Goal: Task Accomplishment & Management: Manage account settings

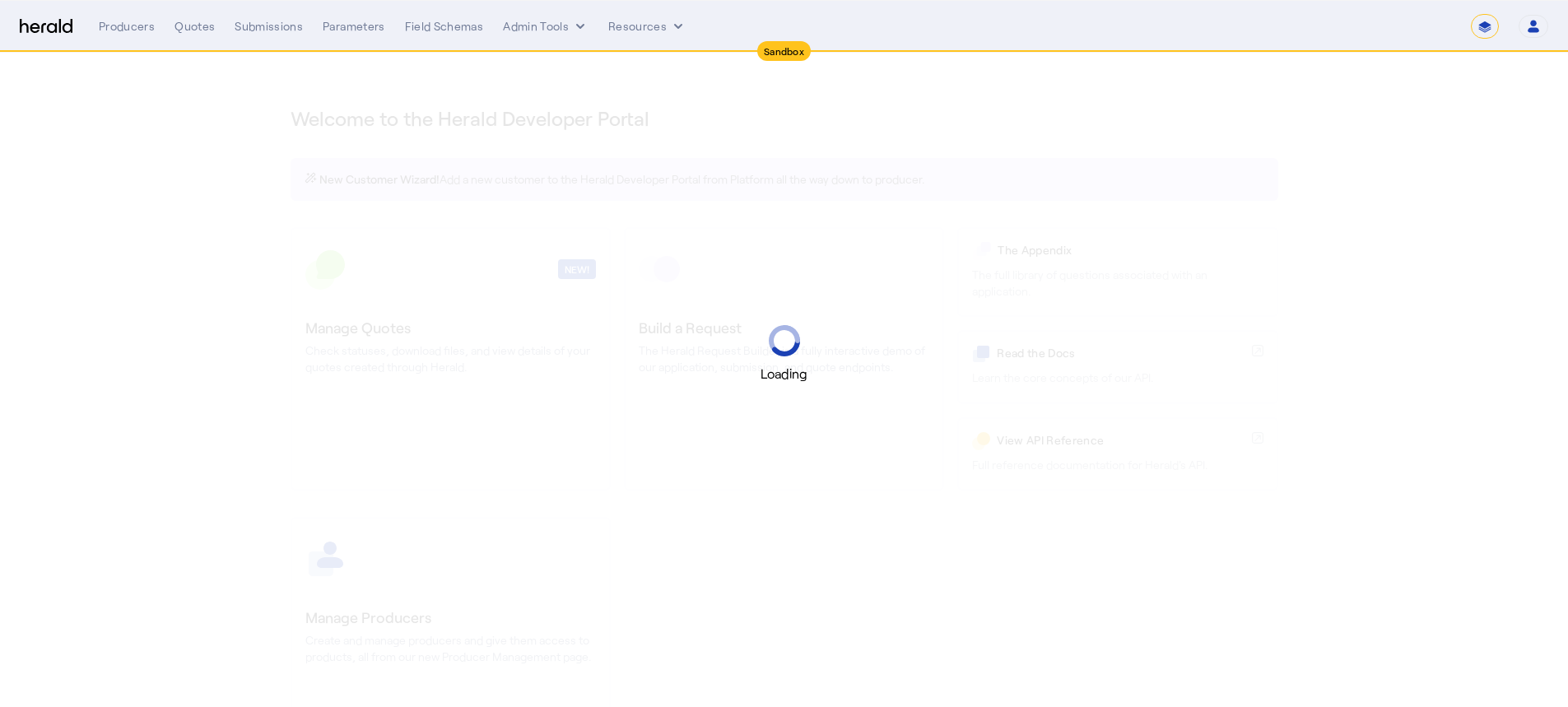
select select "*******"
select select "pfm_2v8p_herald_api"
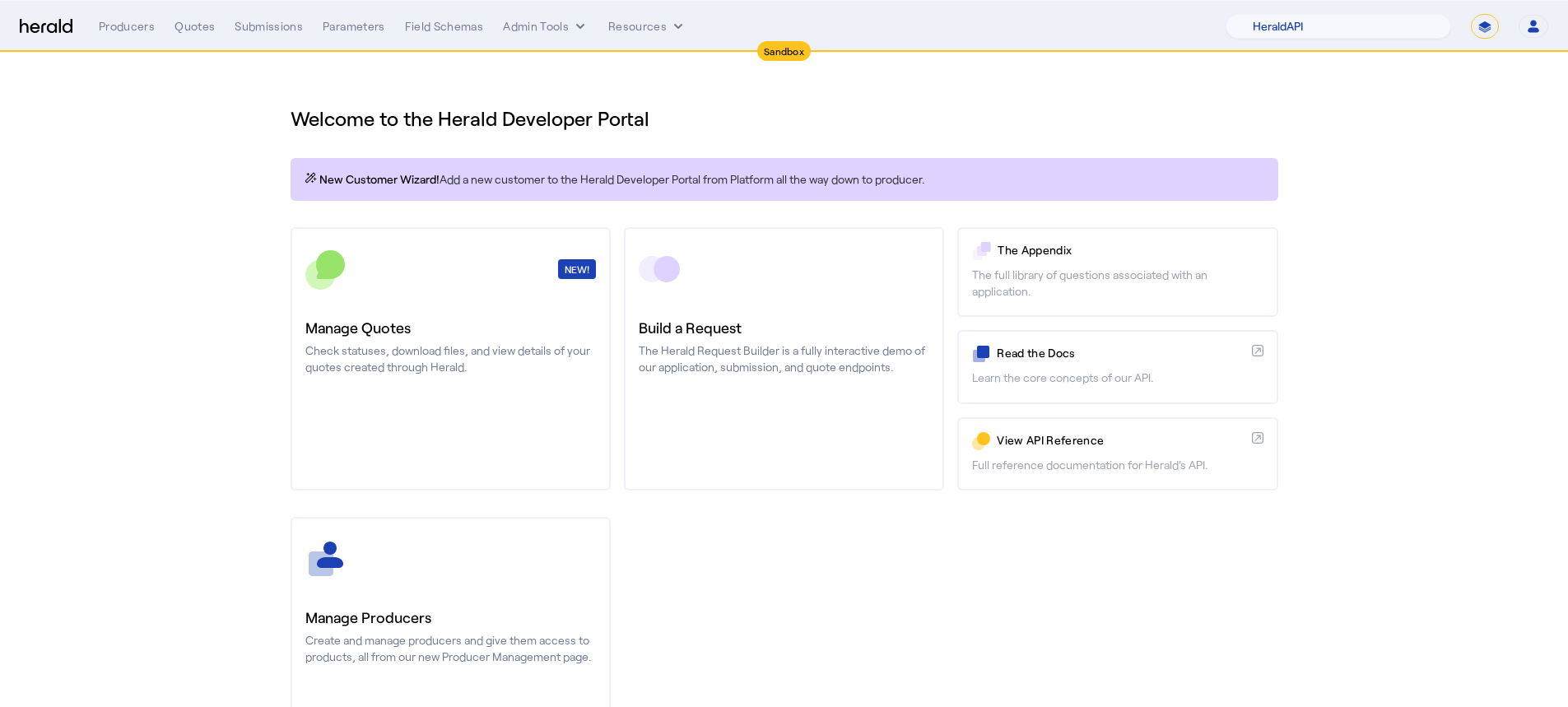
click at [1485, 26] on select "**********" at bounding box center [1485, 26] width 28 height 25
select select "**********"
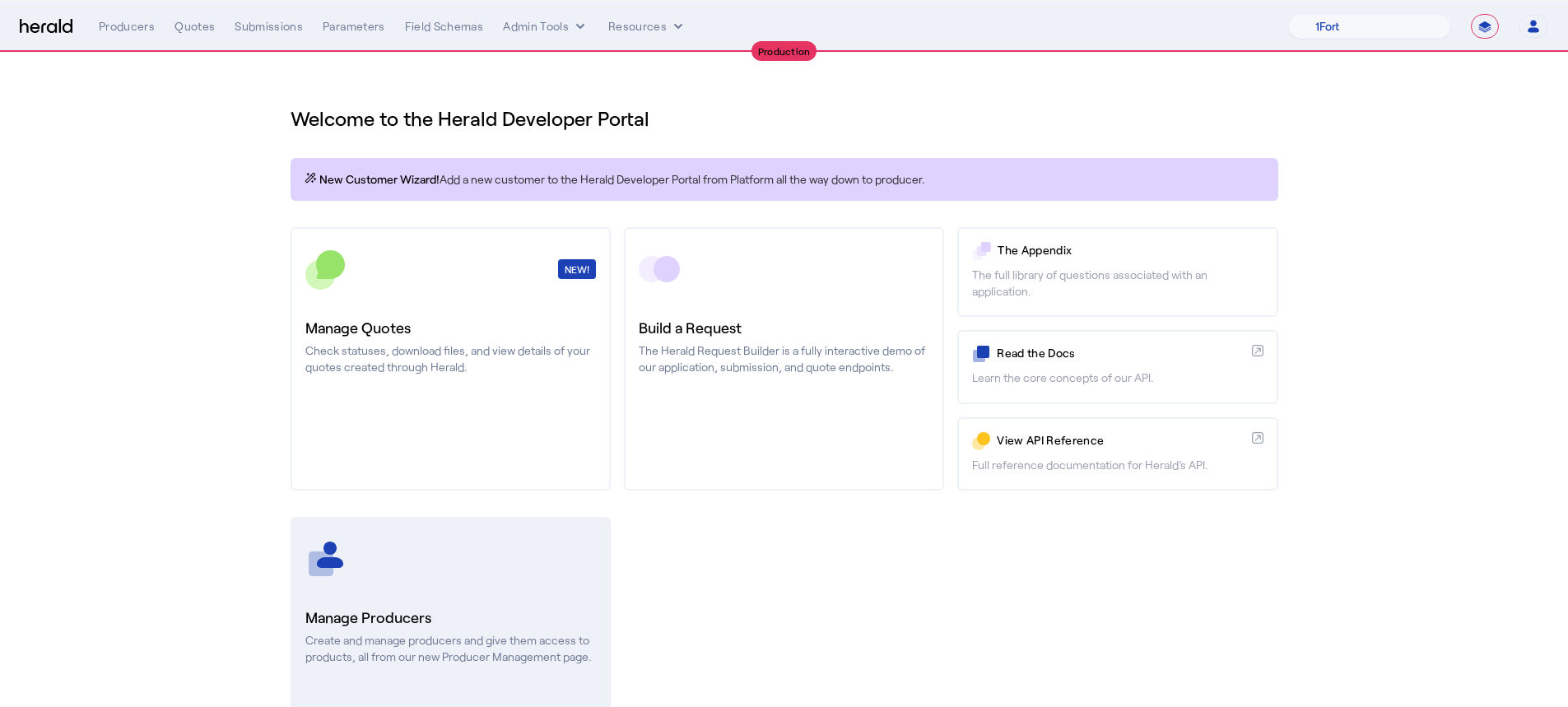
click at [494, 613] on h3 "Manage Producers" at bounding box center [450, 616] width 290 height 23
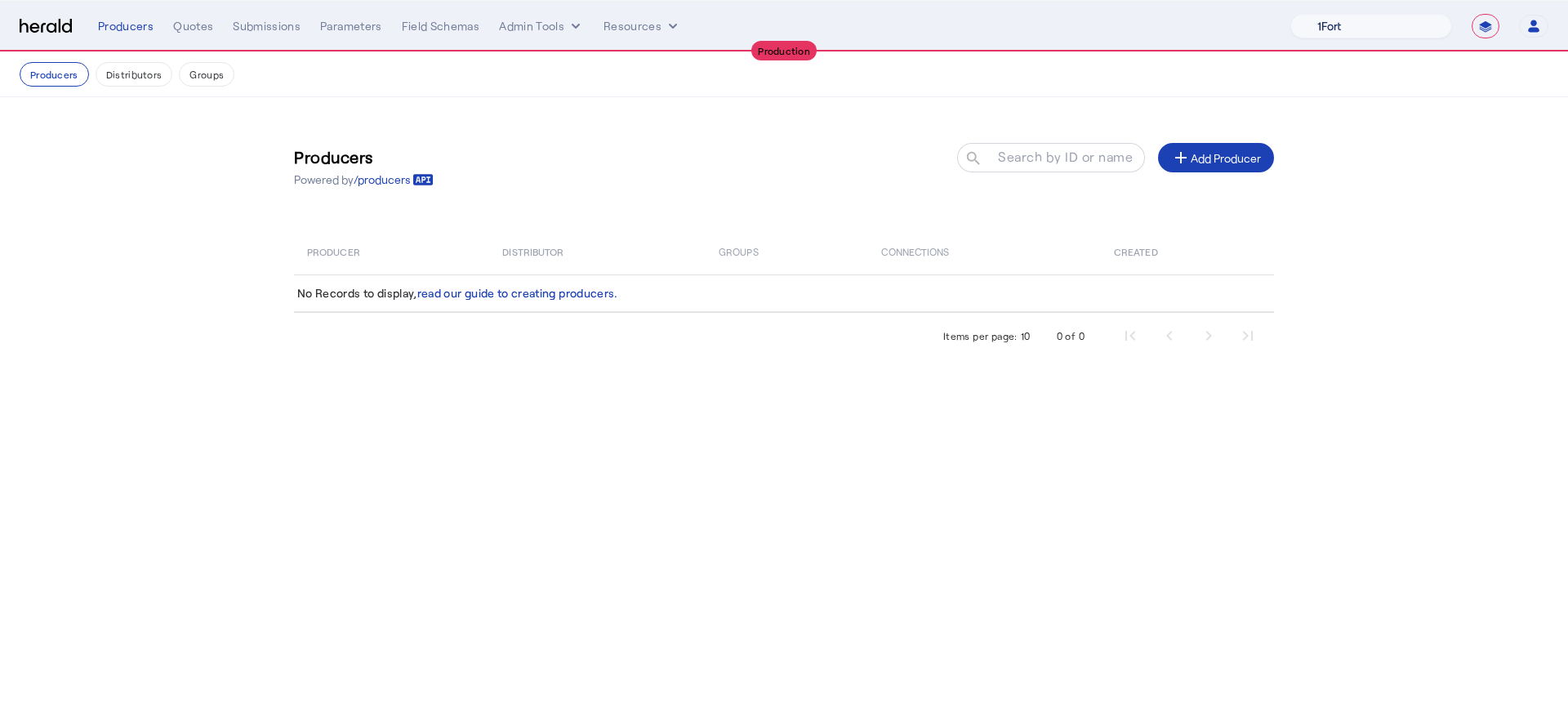
click at [1349, 15] on select "1Fort Affinity Risk [PERSON_NAME] [PERSON_NAME] CRC Campus Coverage Citadel Fif…" at bounding box center [1372, 25] width 162 height 25
select select "pfm_z9k1_growthmill"
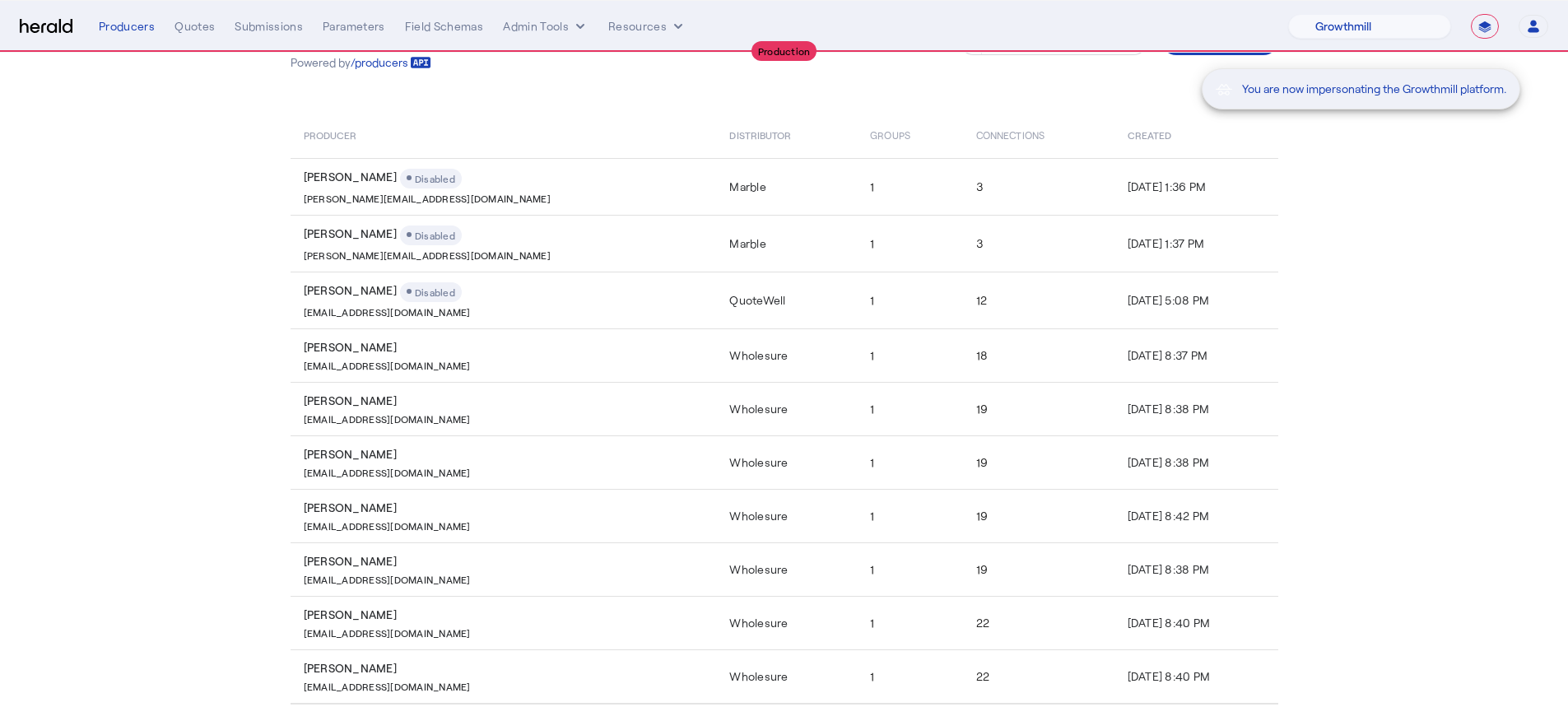
scroll to position [195, 0]
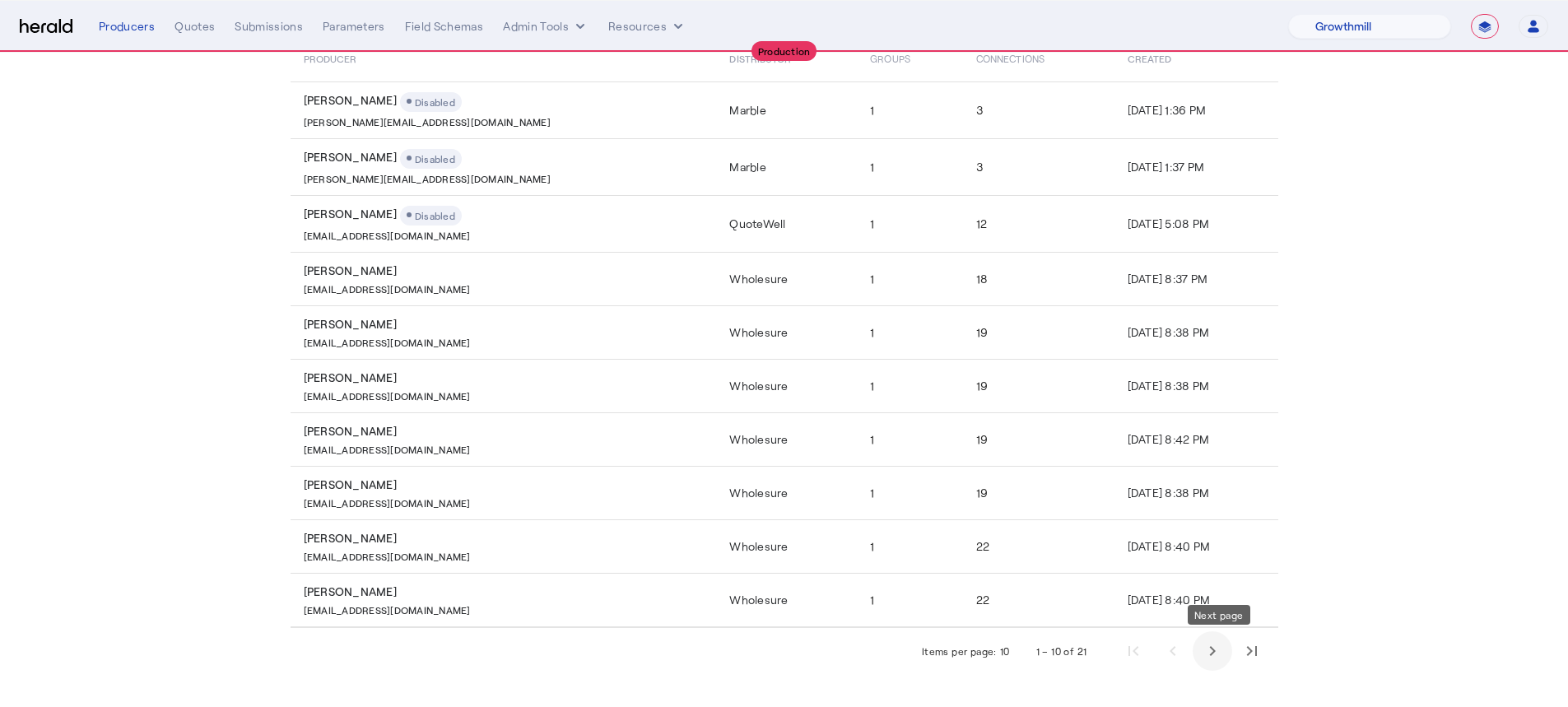
click at [1230, 658] on span "Next page" at bounding box center [1212, 650] width 39 height 39
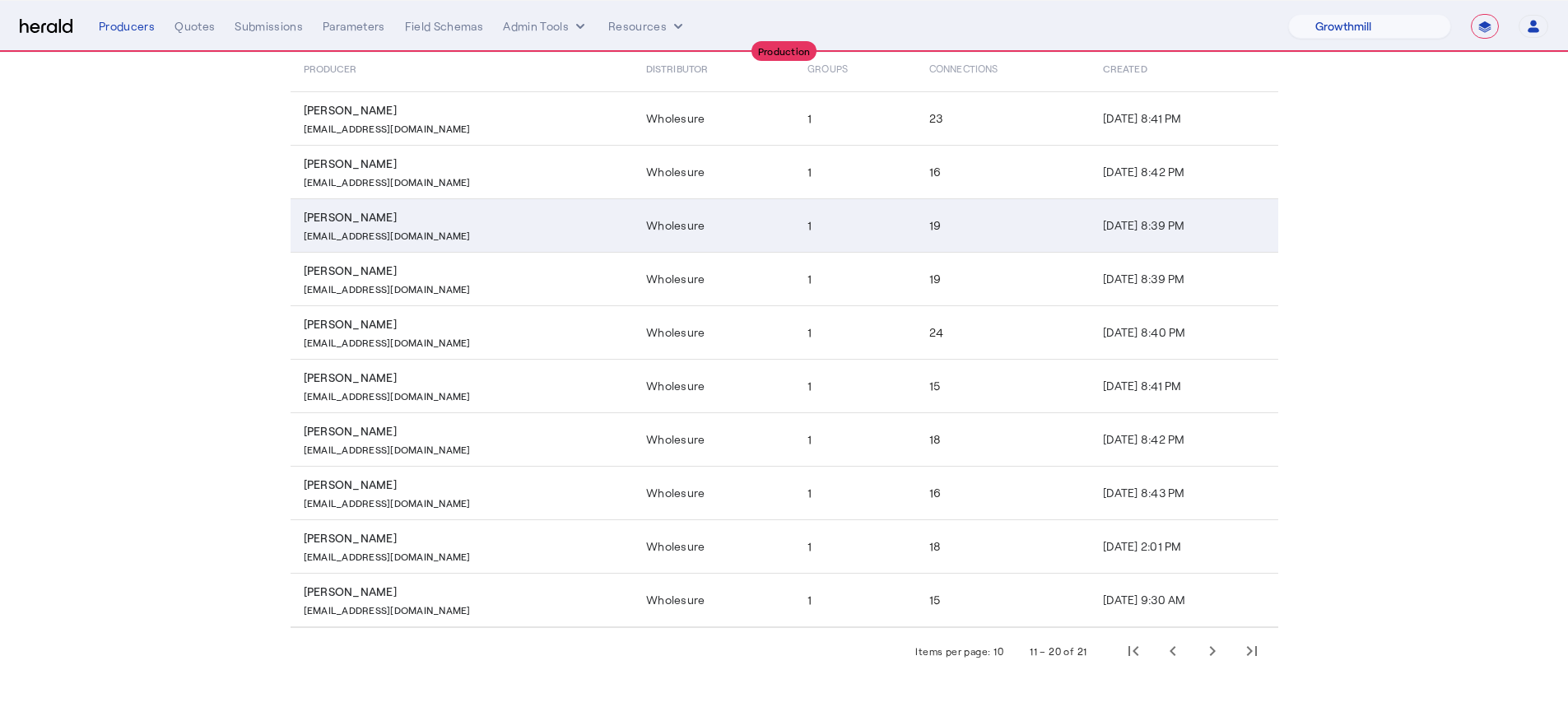
click at [480, 239] on div "[EMAIL_ADDRESS][DOMAIN_NAME]" at bounding box center [465, 234] width 323 height 16
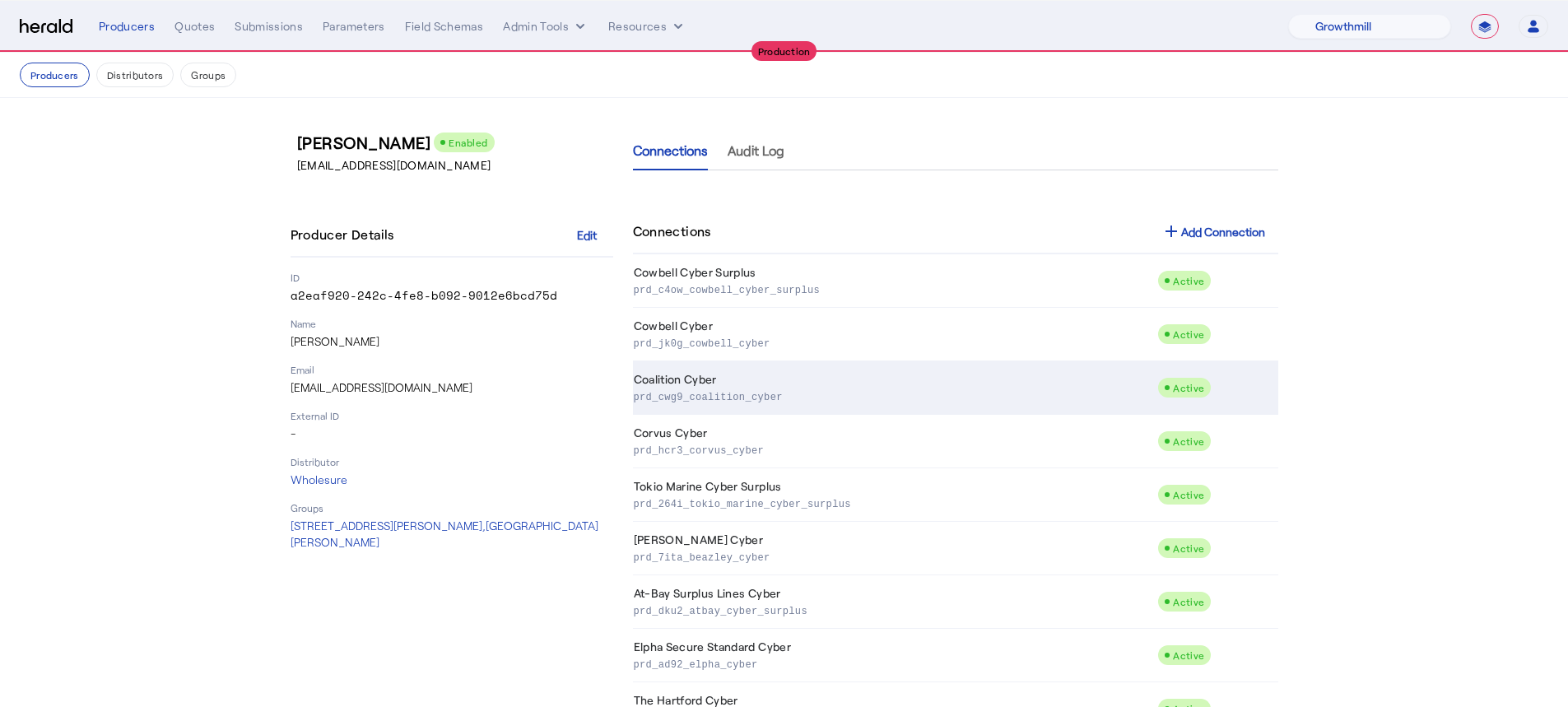
click at [832, 401] on p "prd_cwg9_coalition_cyber" at bounding box center [892, 396] width 517 height 16
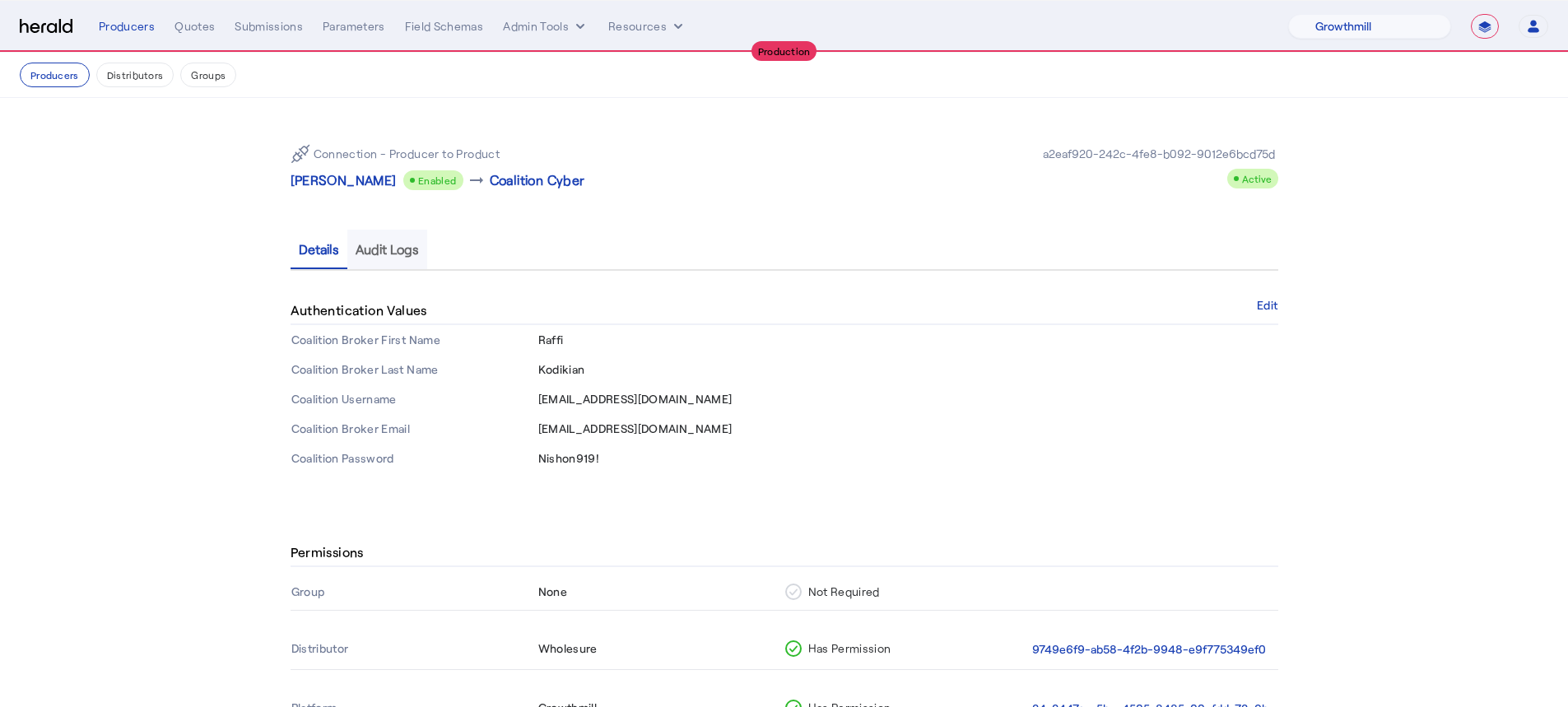
click at [419, 243] on span "Audit Logs" at bounding box center [387, 249] width 63 height 13
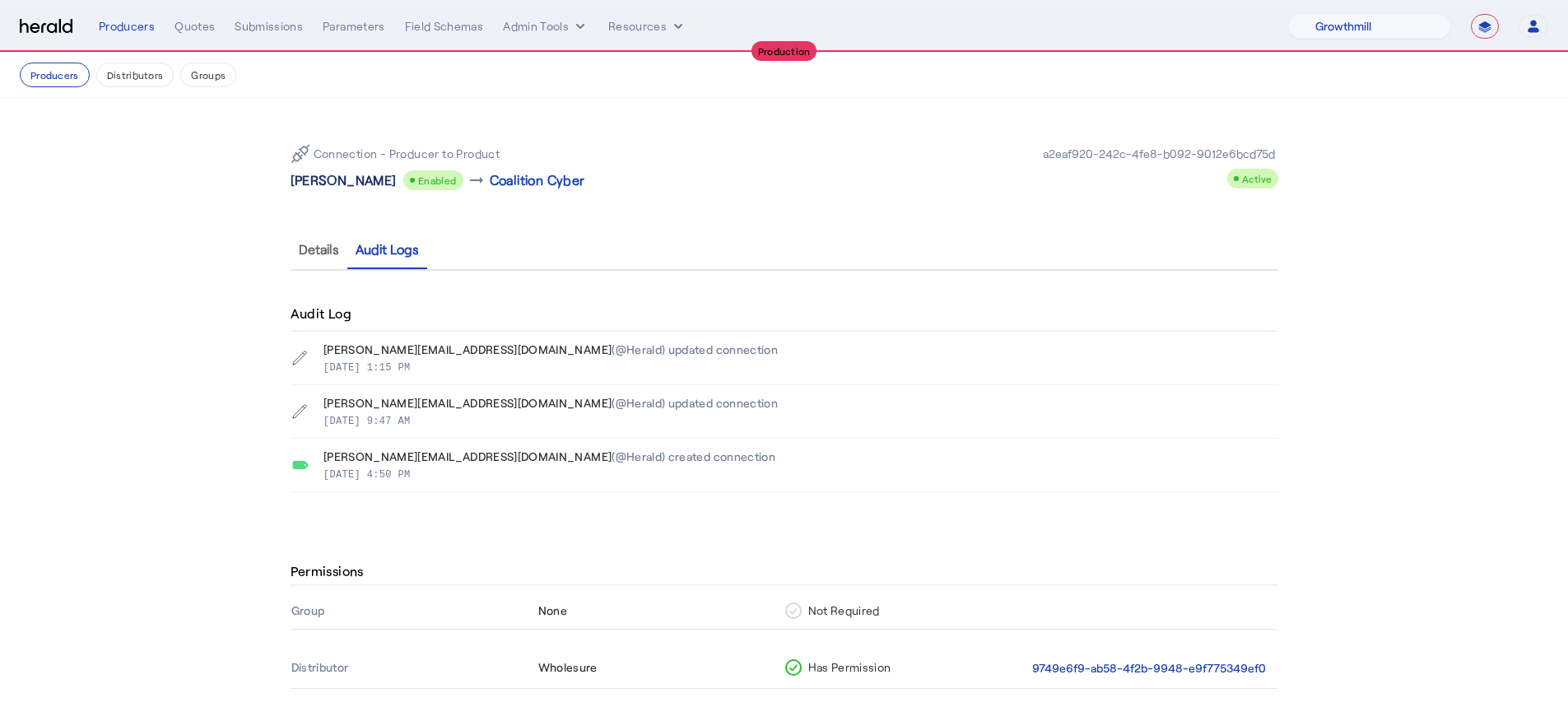
click at [341, 190] on p "[PERSON_NAME]" at bounding box center [343, 180] width 106 height 20
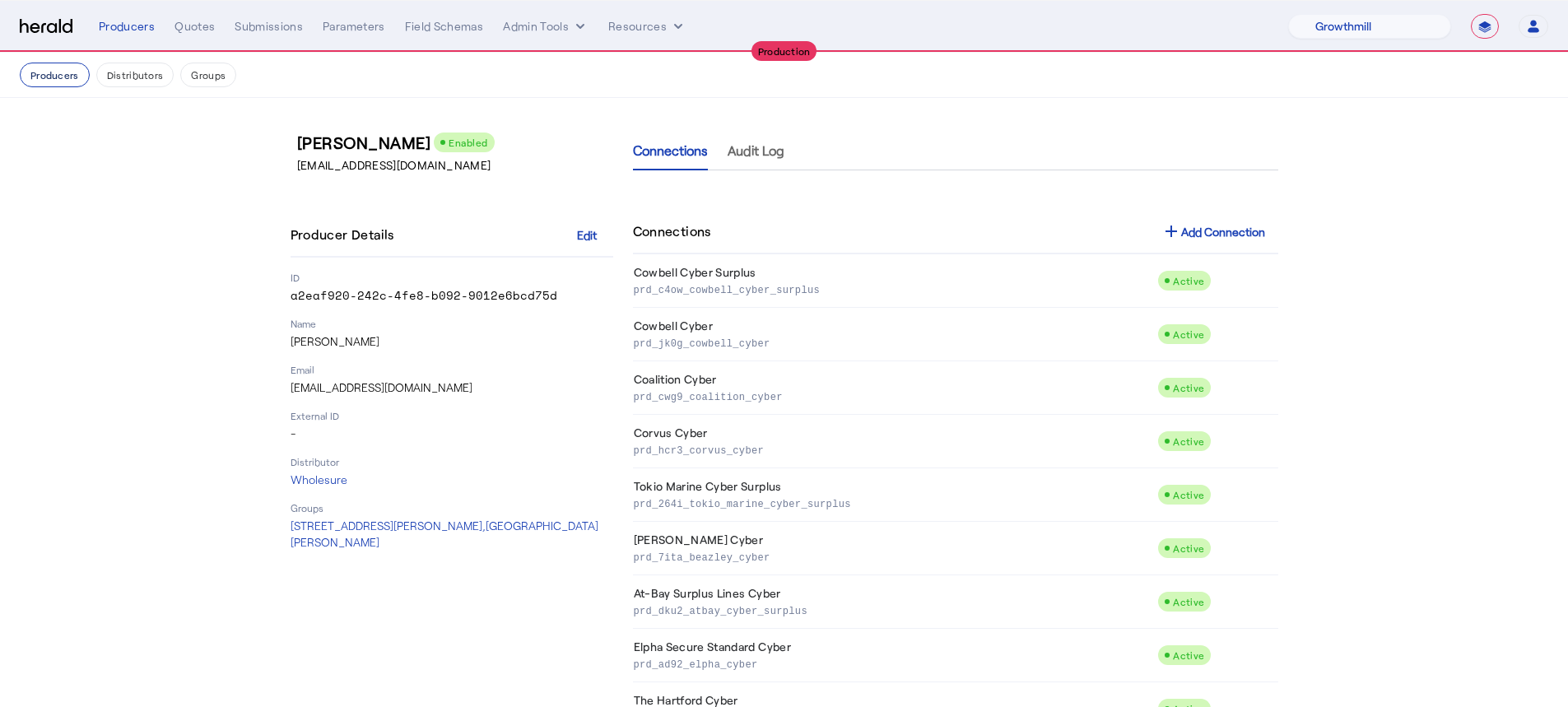
click at [48, 85] on button "Producers" at bounding box center [55, 74] width 70 height 25
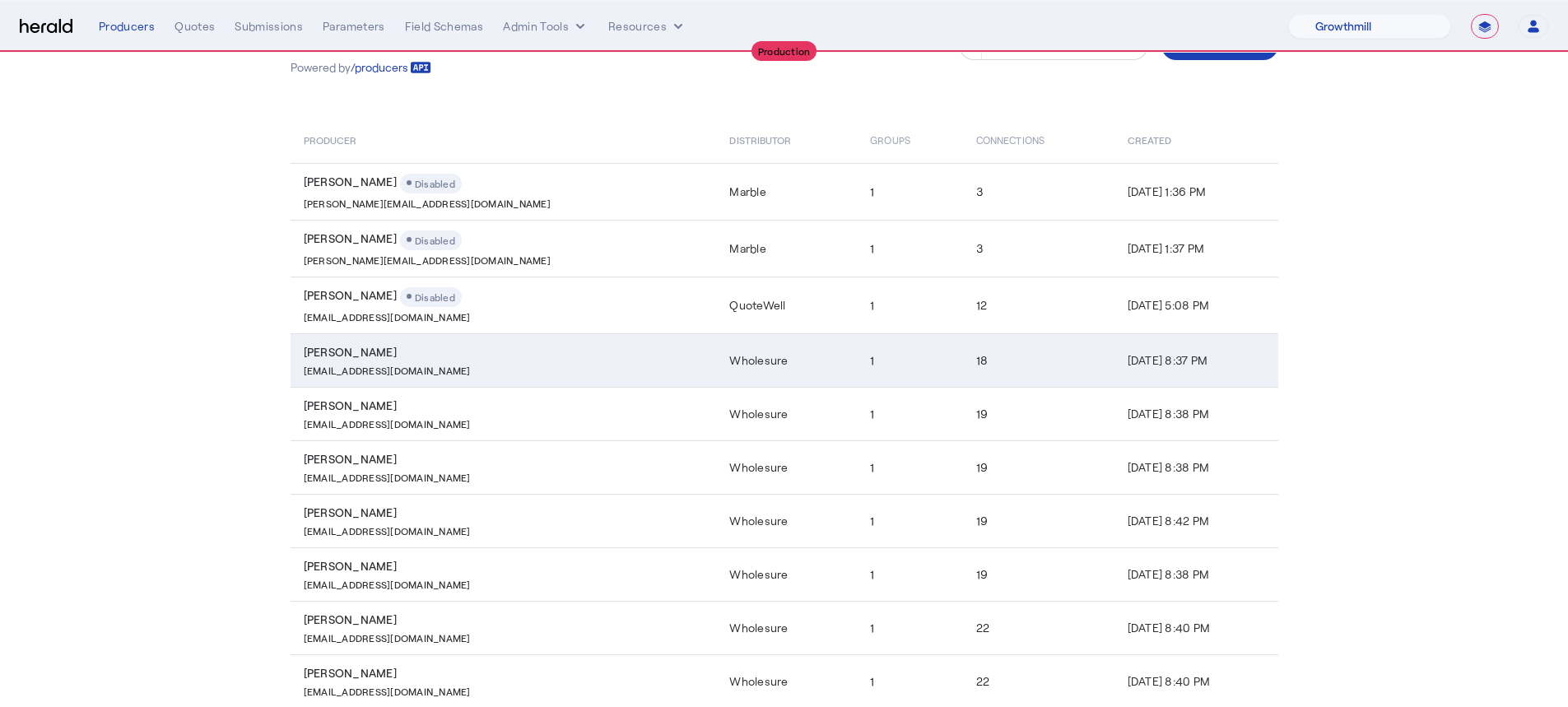
scroll to position [195, 0]
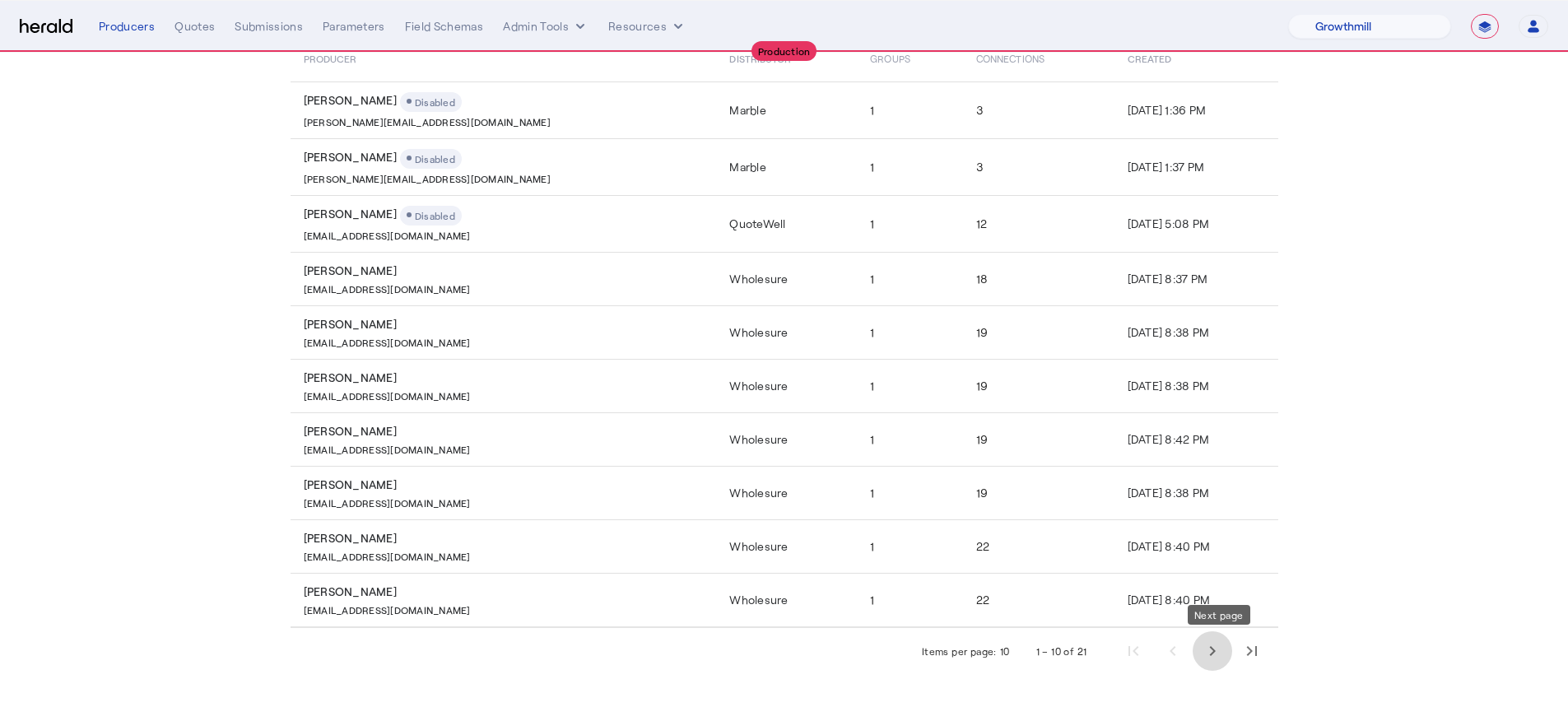
click at [1230, 657] on span "Next page" at bounding box center [1212, 650] width 39 height 39
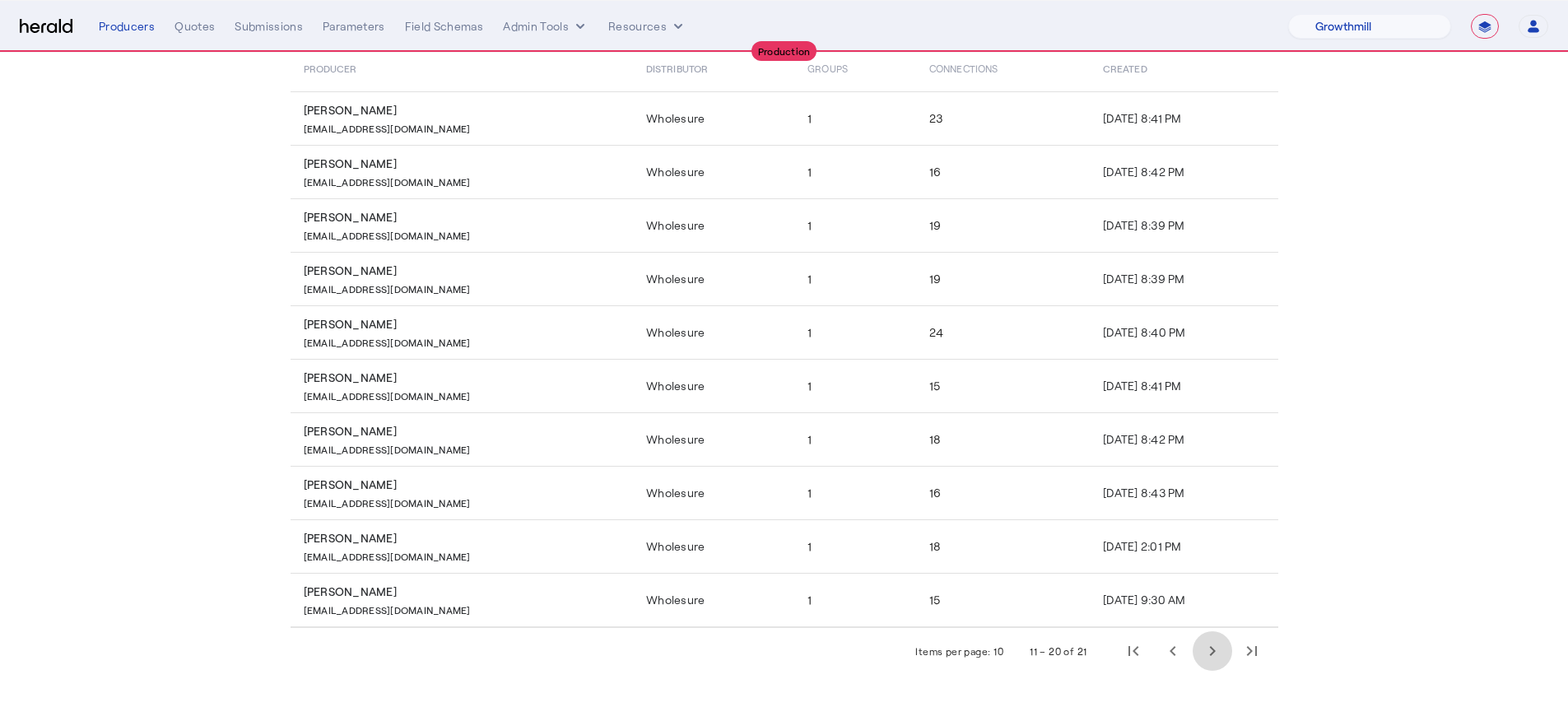
click at [1230, 656] on span "Next page" at bounding box center [1212, 650] width 39 height 39
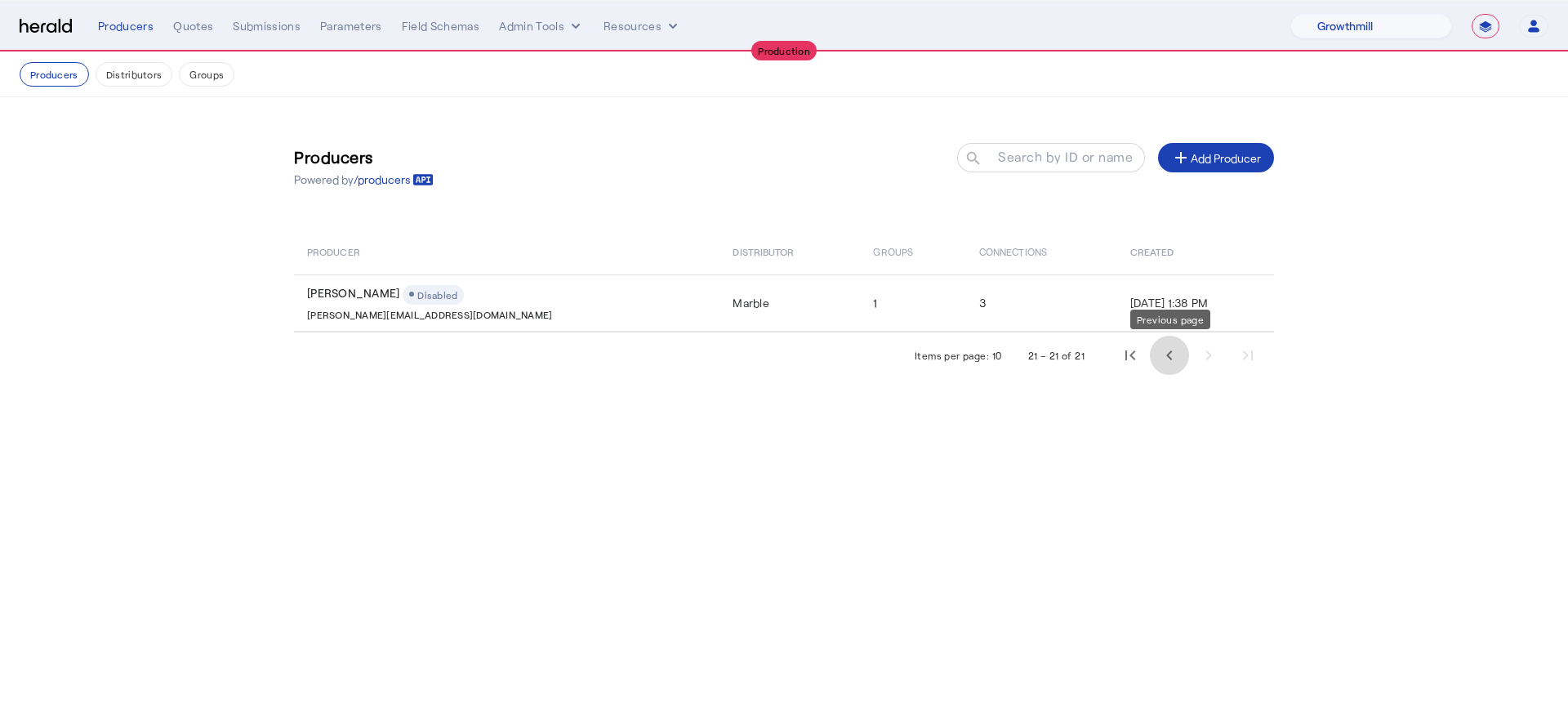
click at [1166, 352] on span "Previous page" at bounding box center [1169, 355] width 39 height 39
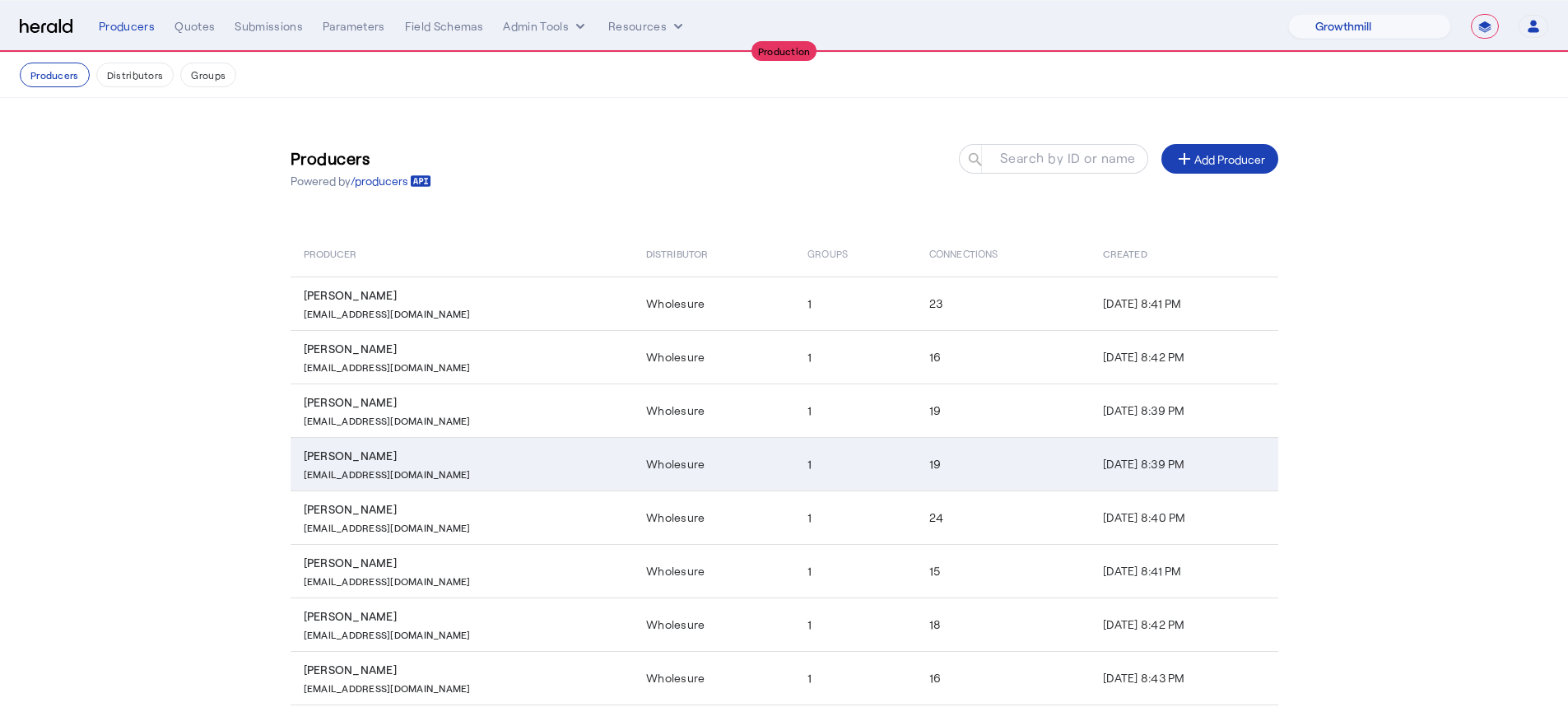
scroll to position [22, 0]
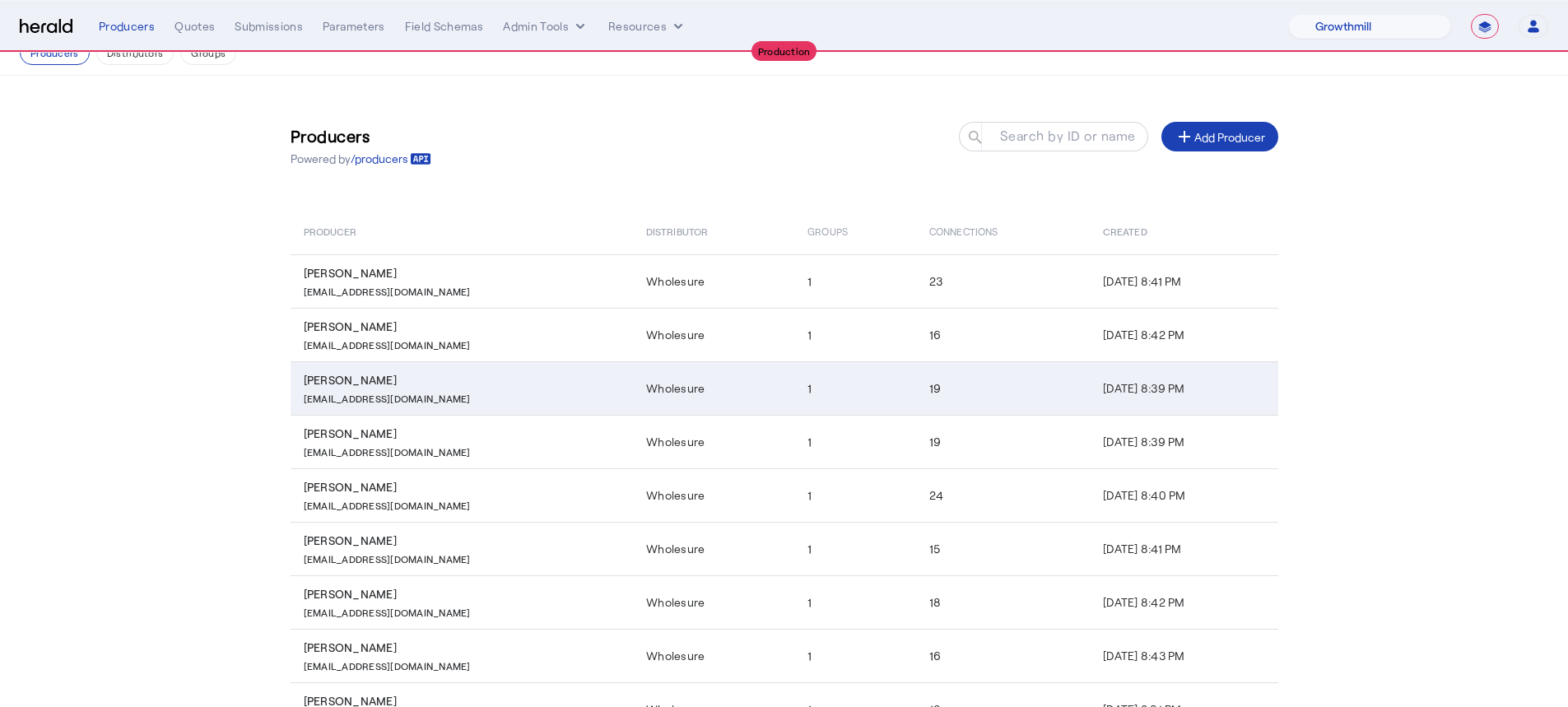
click at [488, 382] on div "[PERSON_NAME]" at bounding box center [465, 380] width 323 height 16
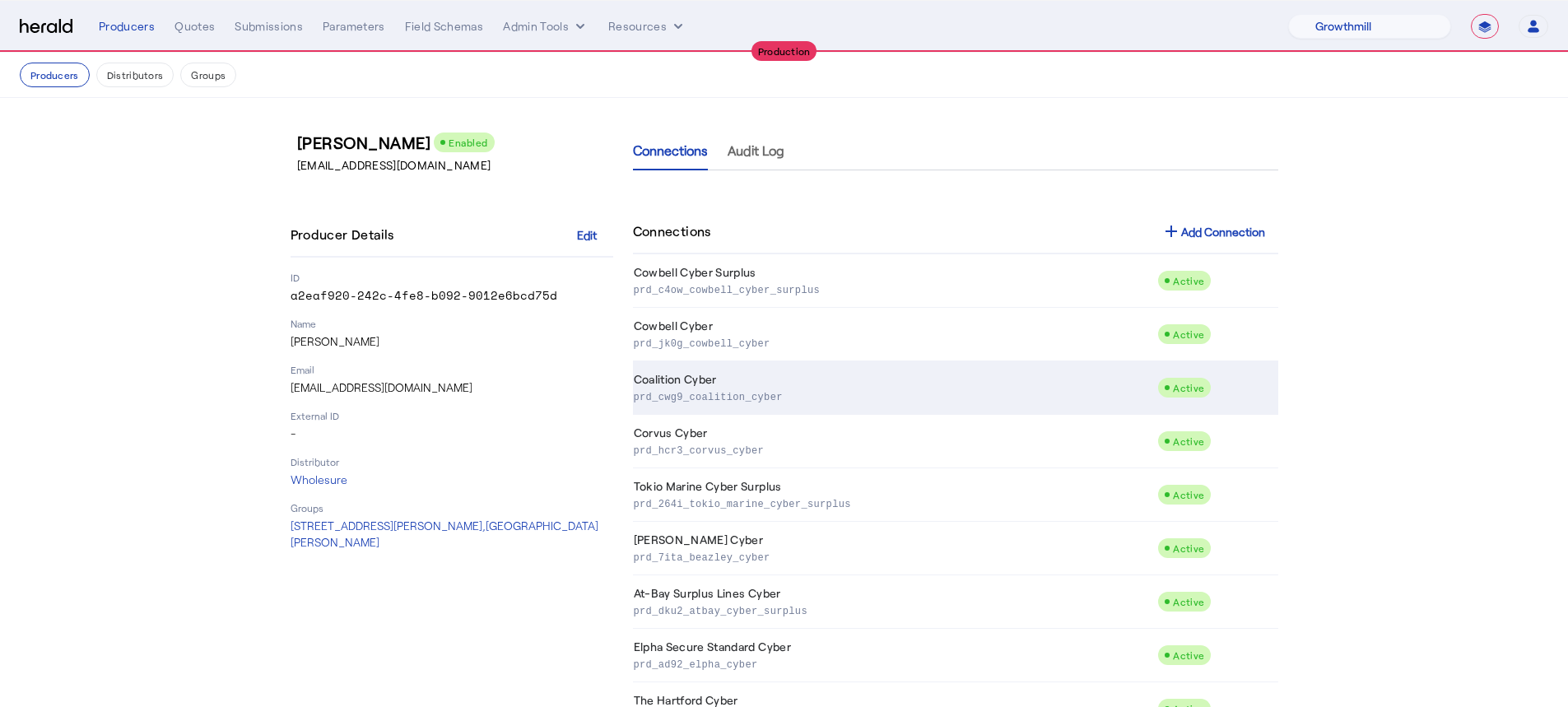
click at [830, 393] on p "prd_cwg9_coalition_cyber" at bounding box center [892, 396] width 517 height 16
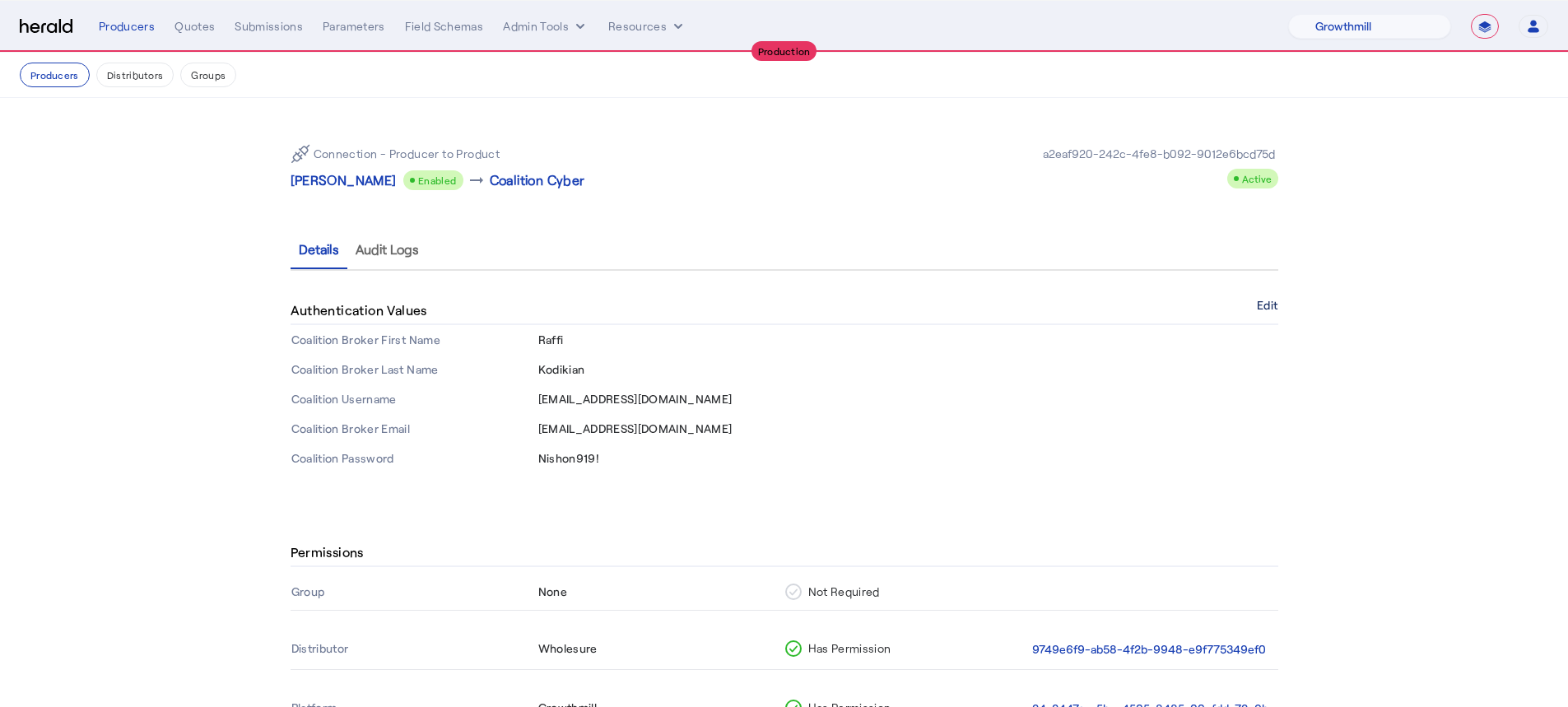
click at [1262, 306] on button "Edit" at bounding box center [1267, 305] width 20 height 10
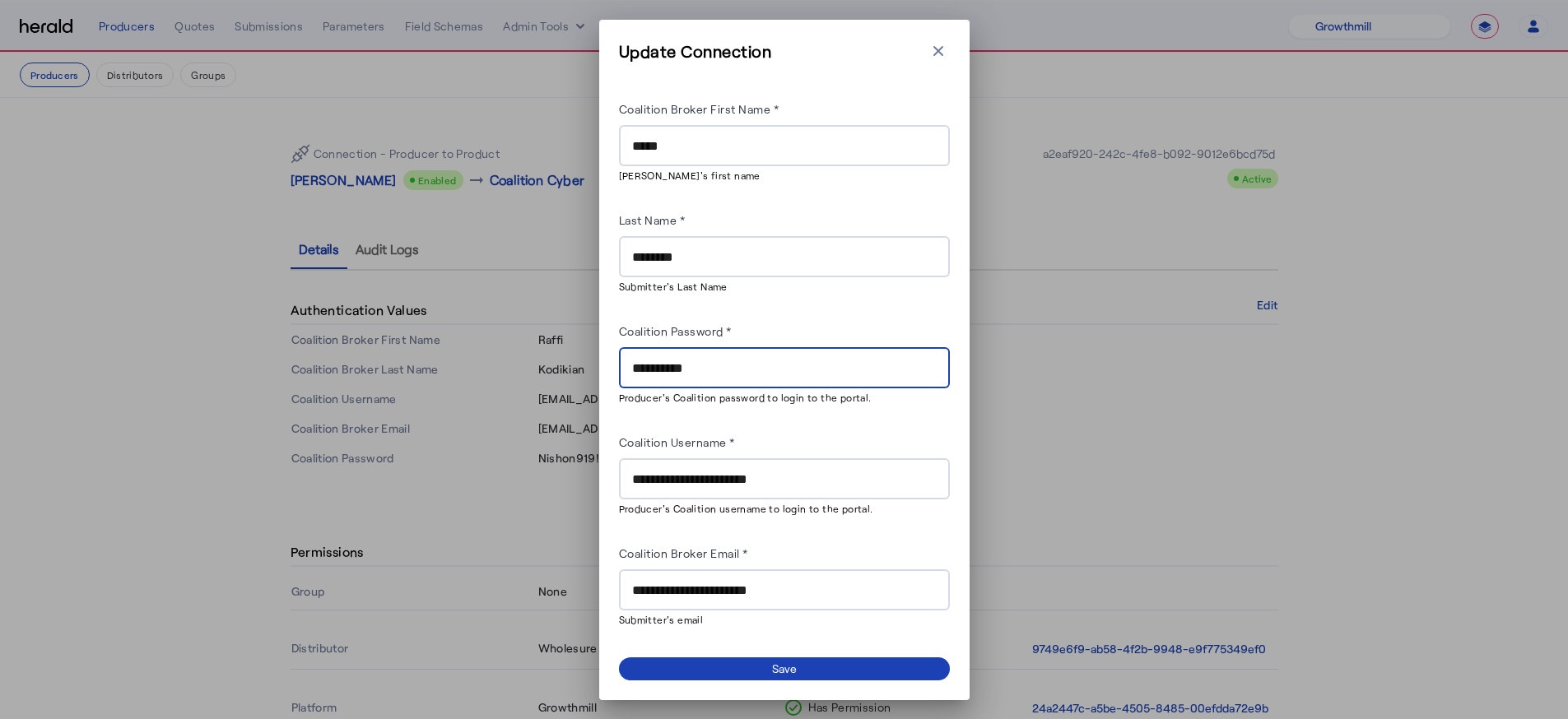
drag, startPoint x: 702, startPoint y: 376, endPoint x: 620, endPoint y: 370, distance: 82.2
click at [620, 370] on div "**********" at bounding box center [784, 367] width 331 height 41
paste input "text"
type input "**********"
click at [877, 663] on span at bounding box center [784, 669] width 331 height 23
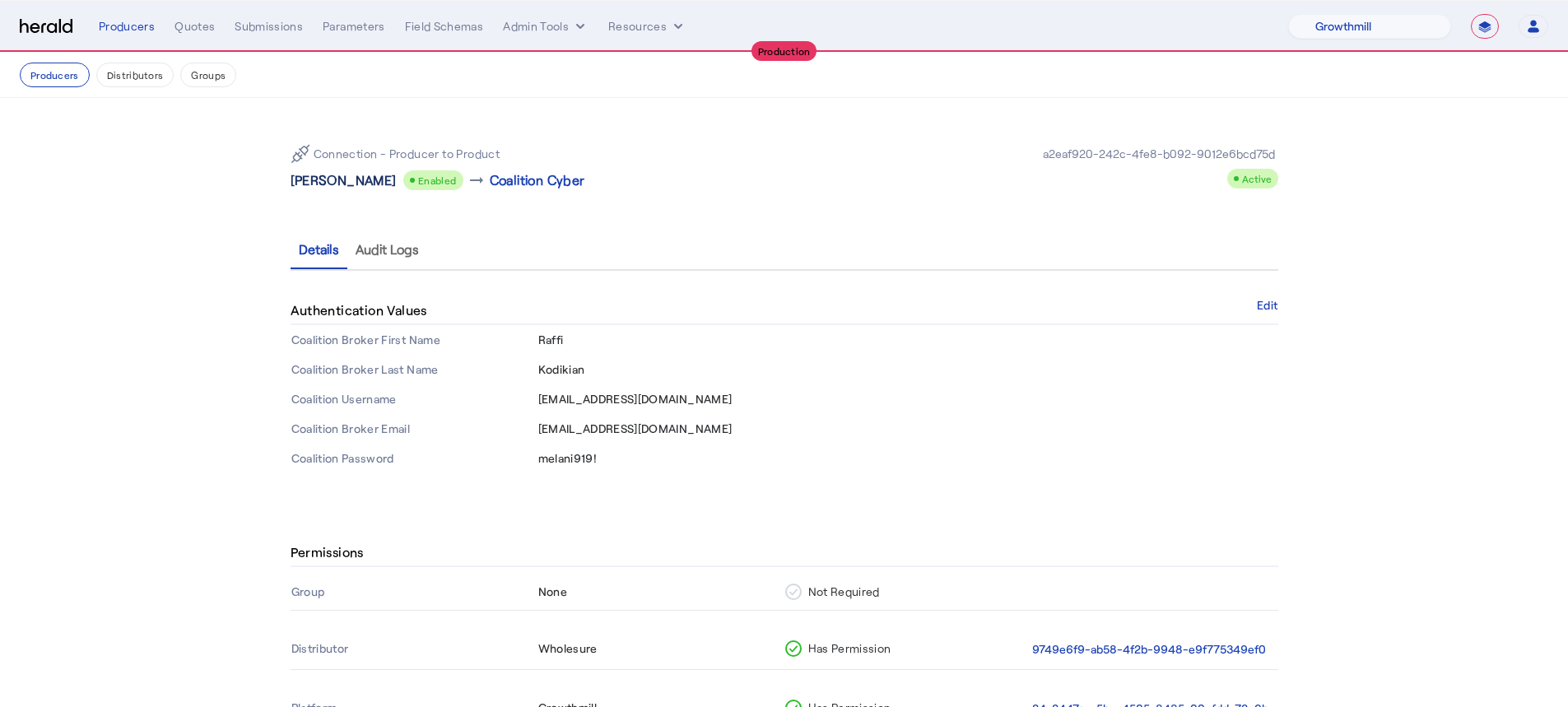
click at [361, 187] on p "[PERSON_NAME]" at bounding box center [343, 180] width 106 height 20
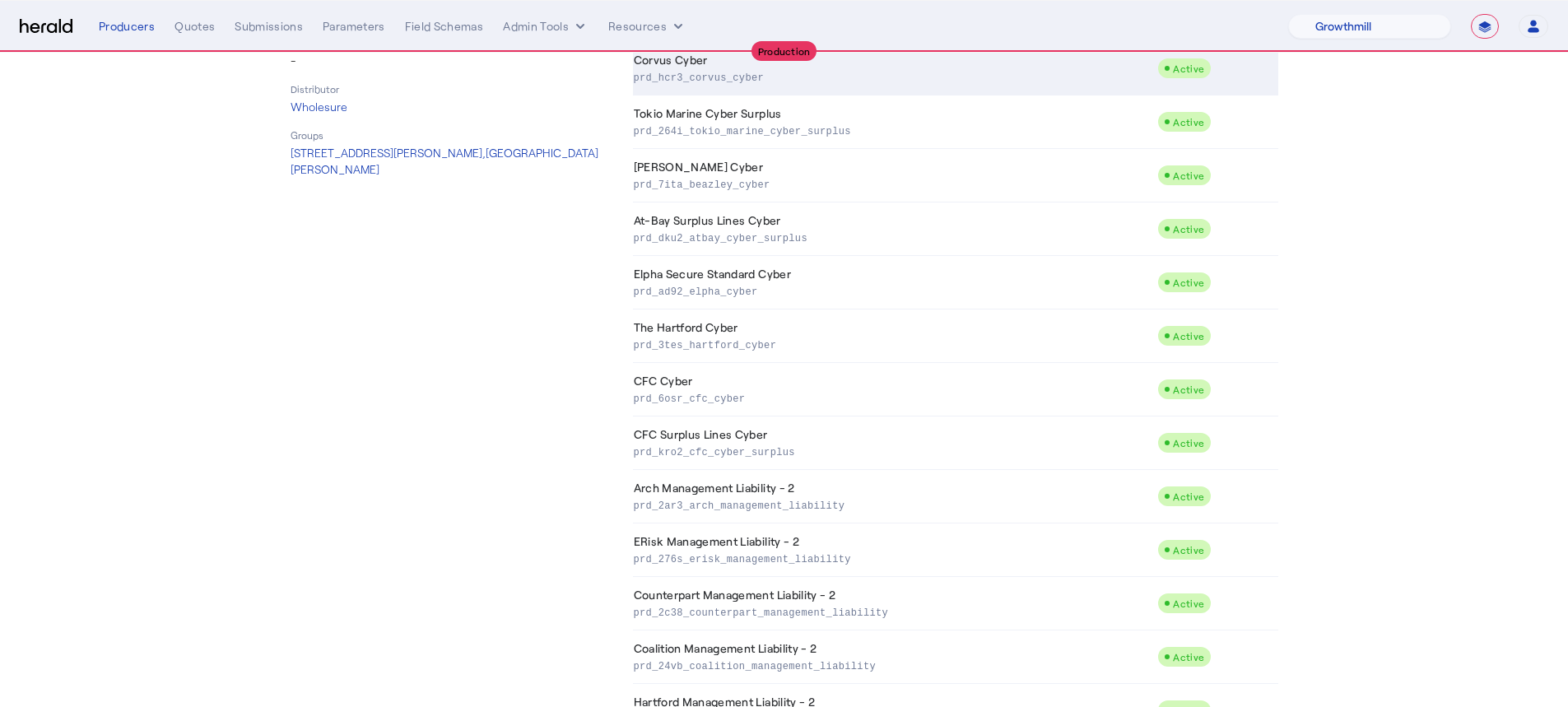
scroll to position [585, 0]
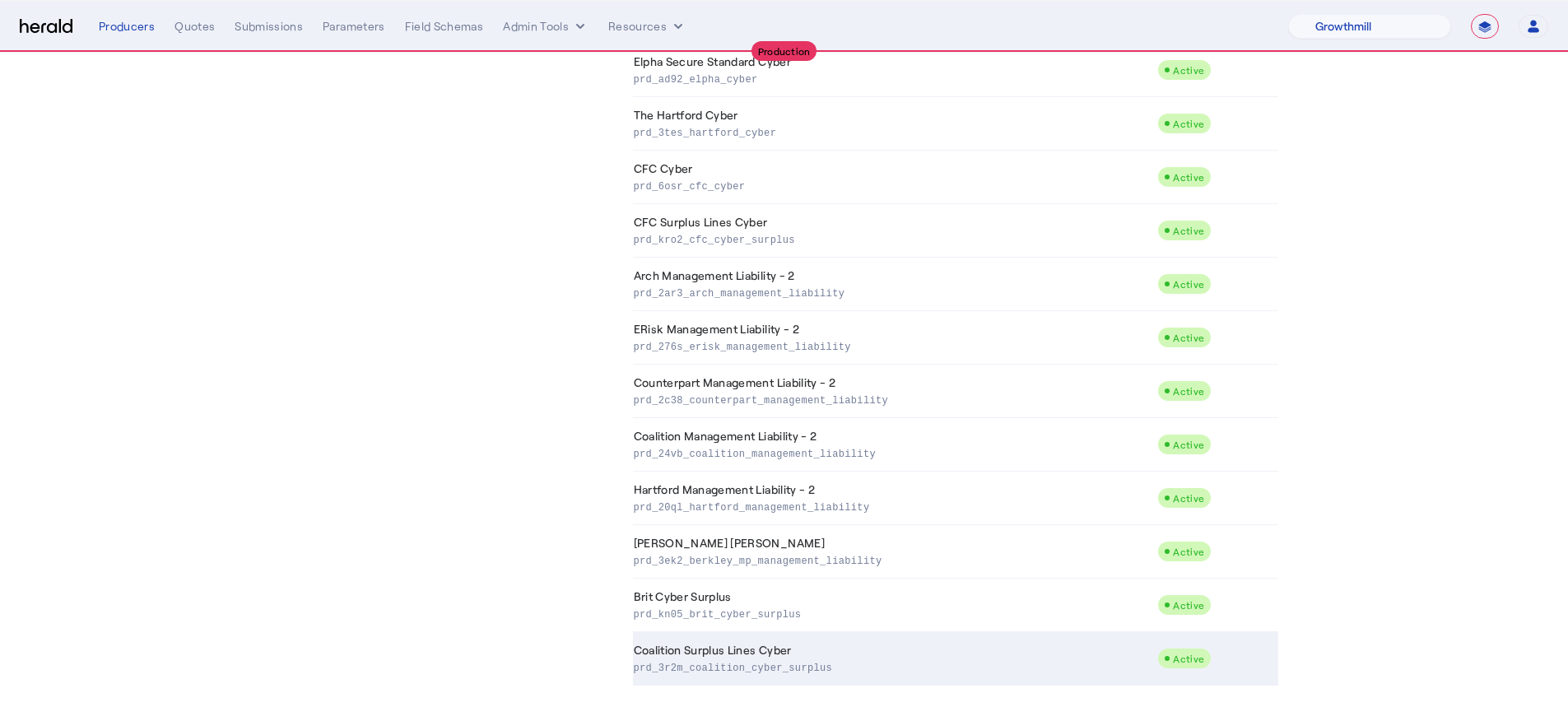
click at [855, 641] on td "Coalition Surplus Lines Cyber prd_3r2m_coalition_cyber_surplus" at bounding box center [895, 658] width 525 height 53
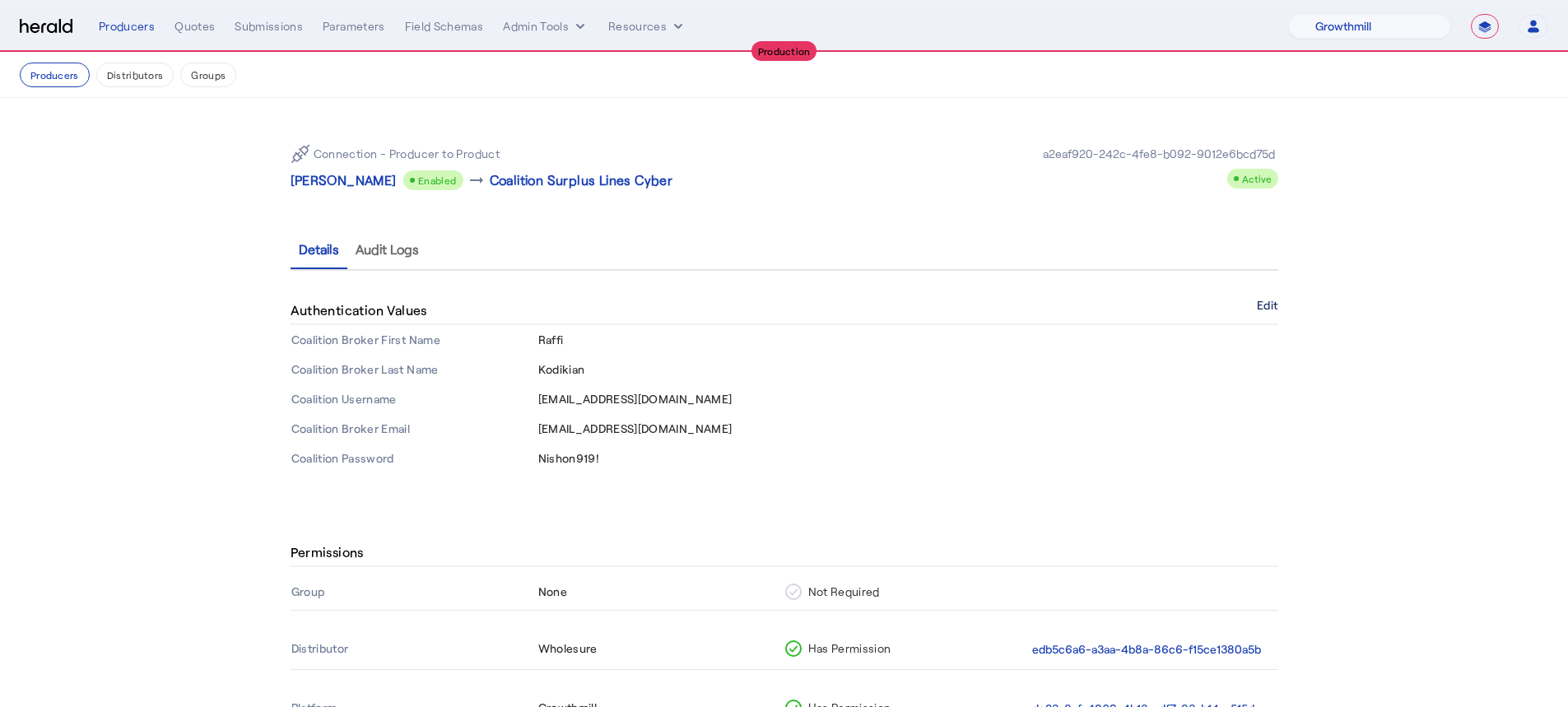
click at [1277, 306] on button "Edit" at bounding box center [1267, 305] width 20 height 10
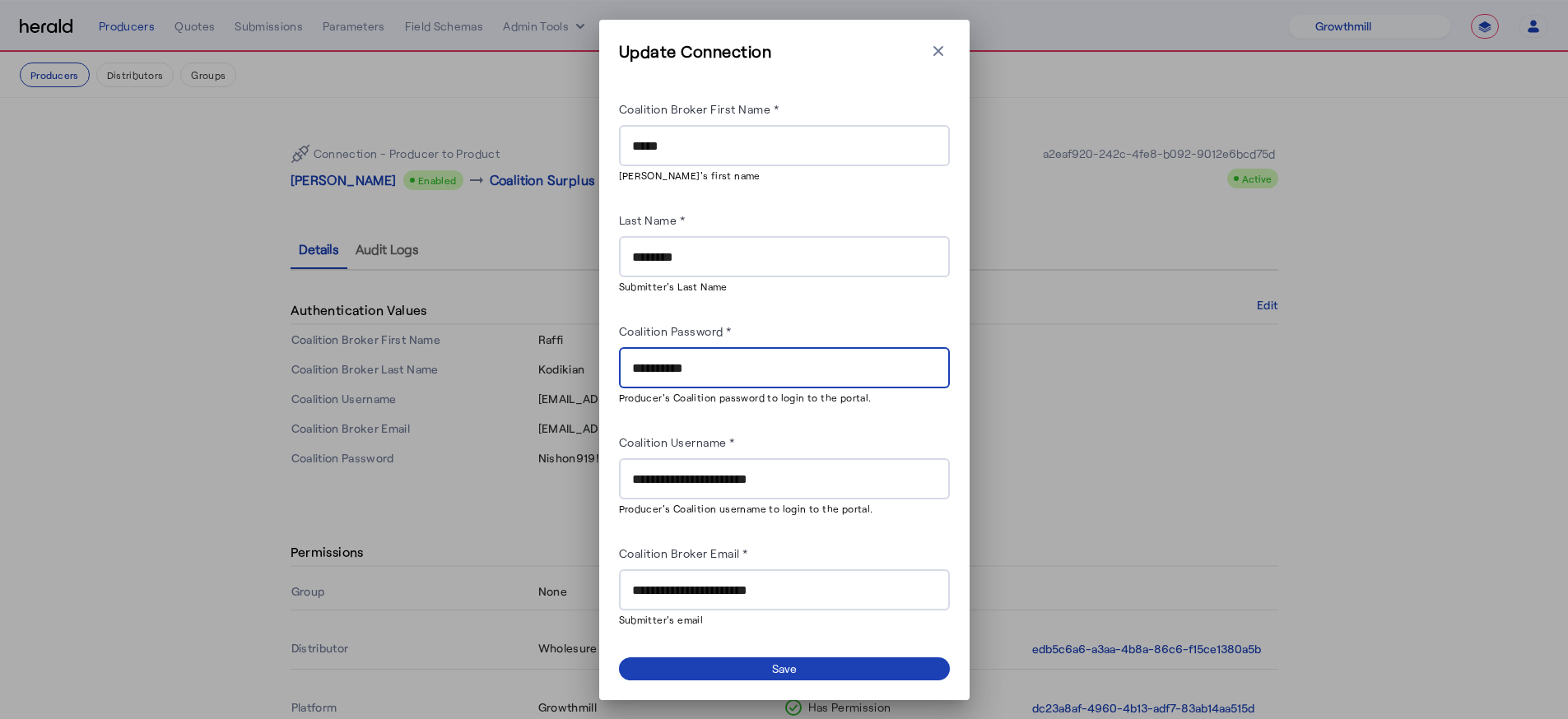
drag, startPoint x: 747, startPoint y: 375, endPoint x: 627, endPoint y: 384, distance: 120.3
click at [627, 384] on div "**********" at bounding box center [784, 367] width 331 height 41
click at [685, 373] on input "**********" at bounding box center [784, 369] width 304 height 20
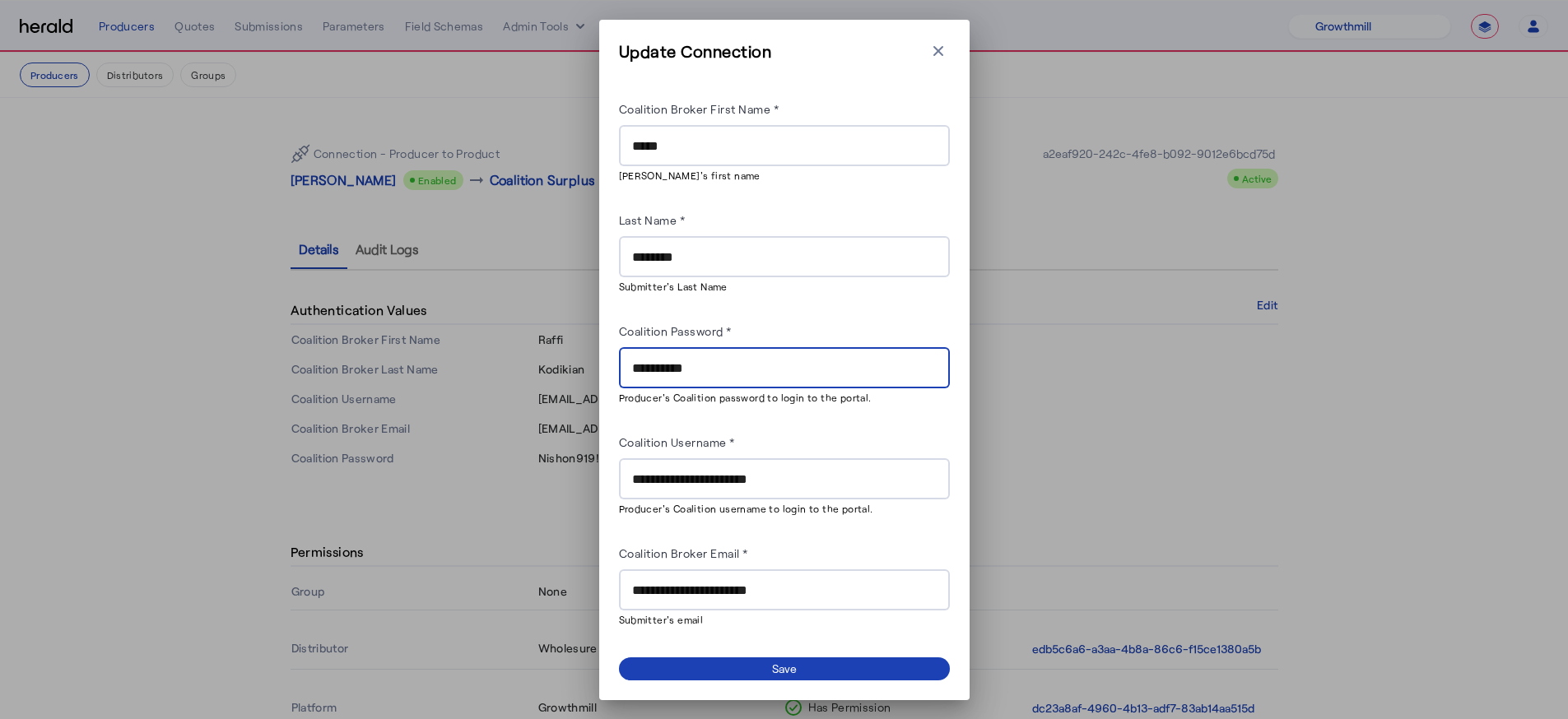
paste input "text"
type input "**********"
click at [832, 658] on span at bounding box center [784, 669] width 331 height 23
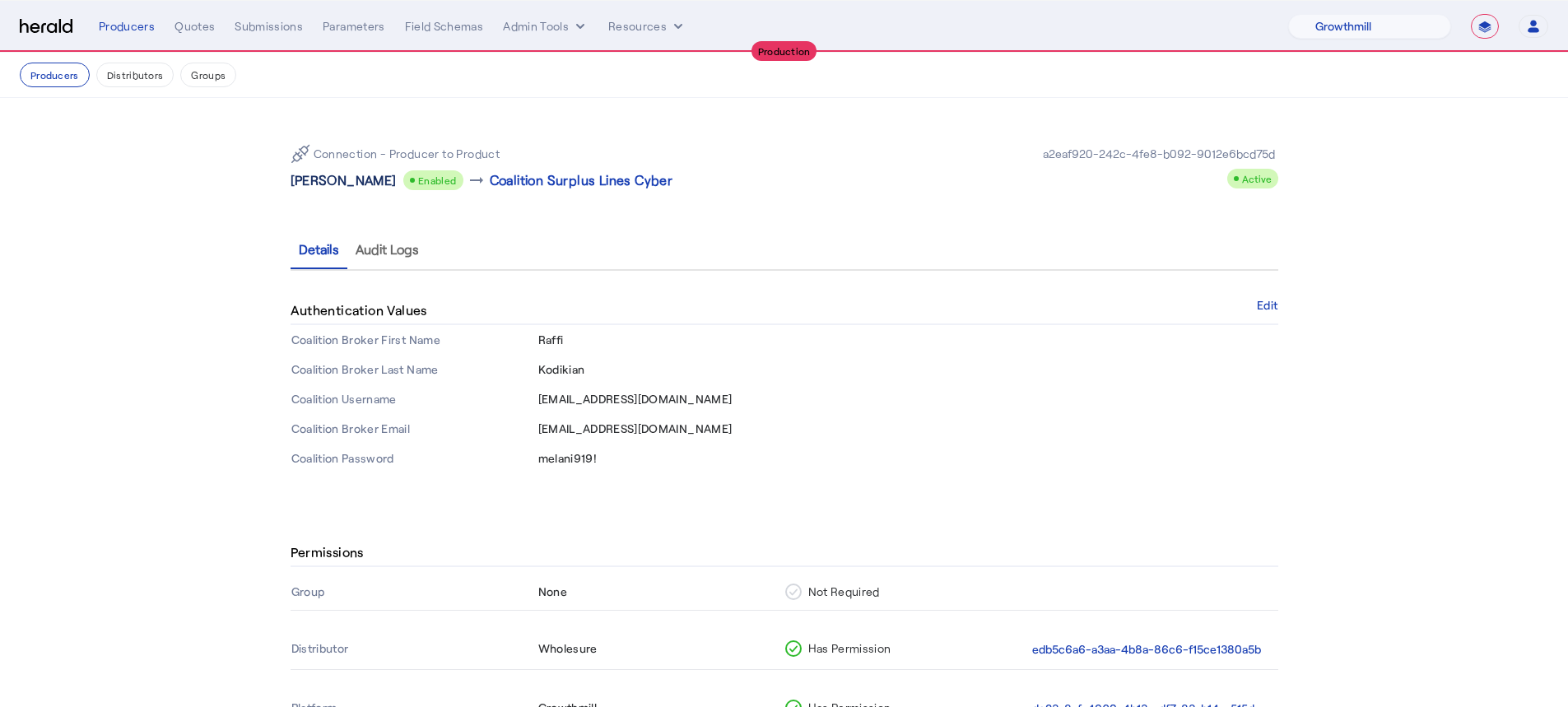
click at [344, 181] on p "[PERSON_NAME]" at bounding box center [343, 180] width 106 height 20
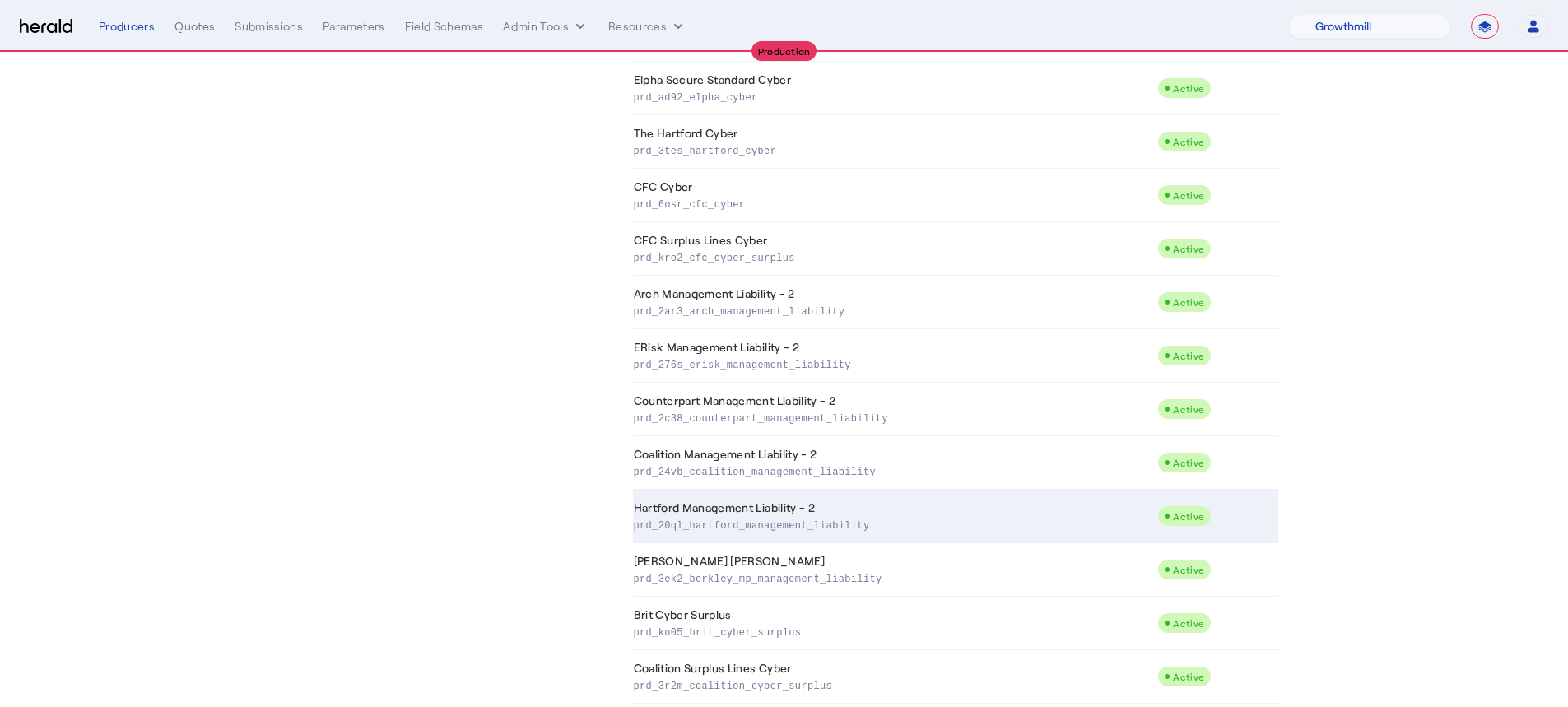
scroll to position [596, 0]
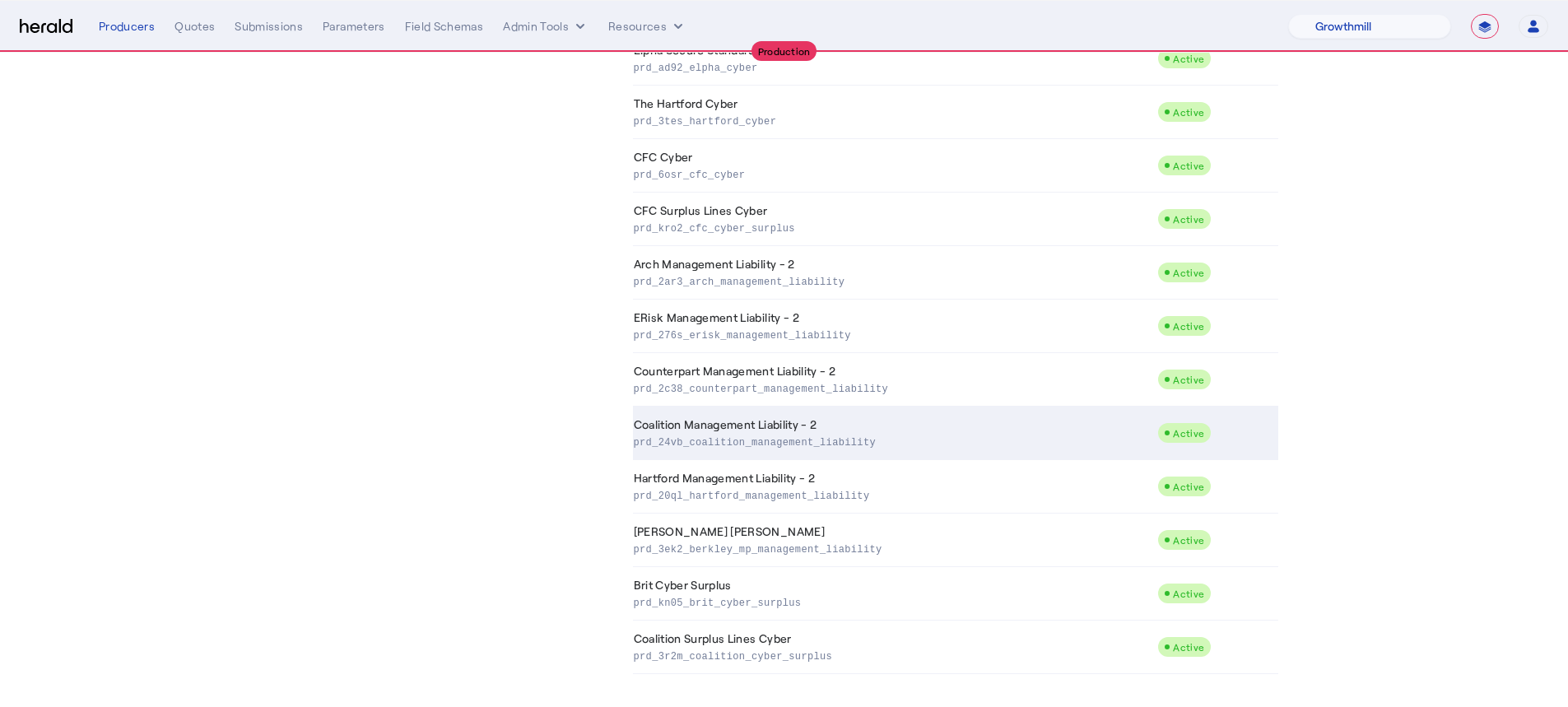
click at [847, 434] on p "prd_24vb_coalition_management_liability" at bounding box center [892, 441] width 517 height 16
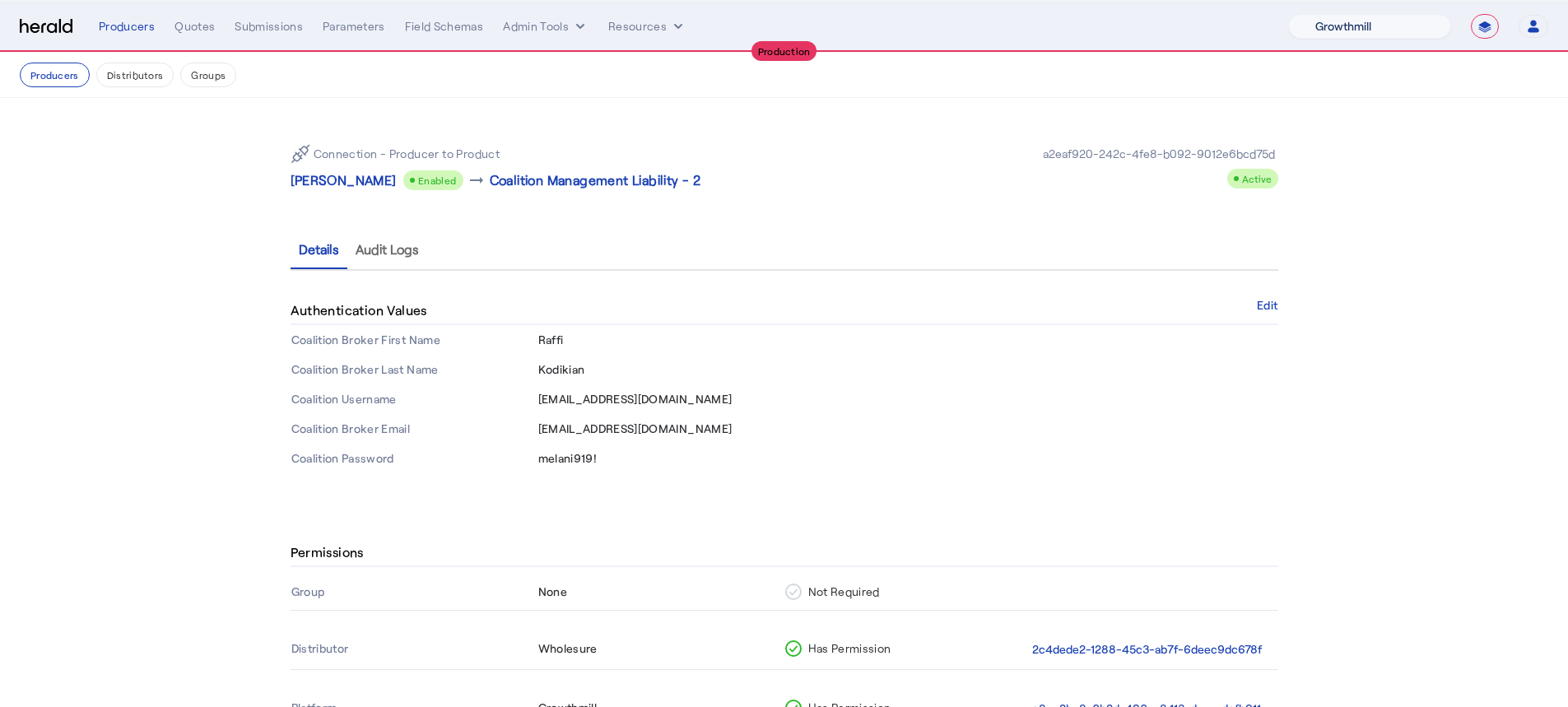
click at [1369, 17] on select "1Fort Affinity Risk [PERSON_NAME] [PERSON_NAME] CRC Campus Coverage Citadel Fif…" at bounding box center [1369, 26] width 163 height 25
select select "pfm_8n7g_marsh"
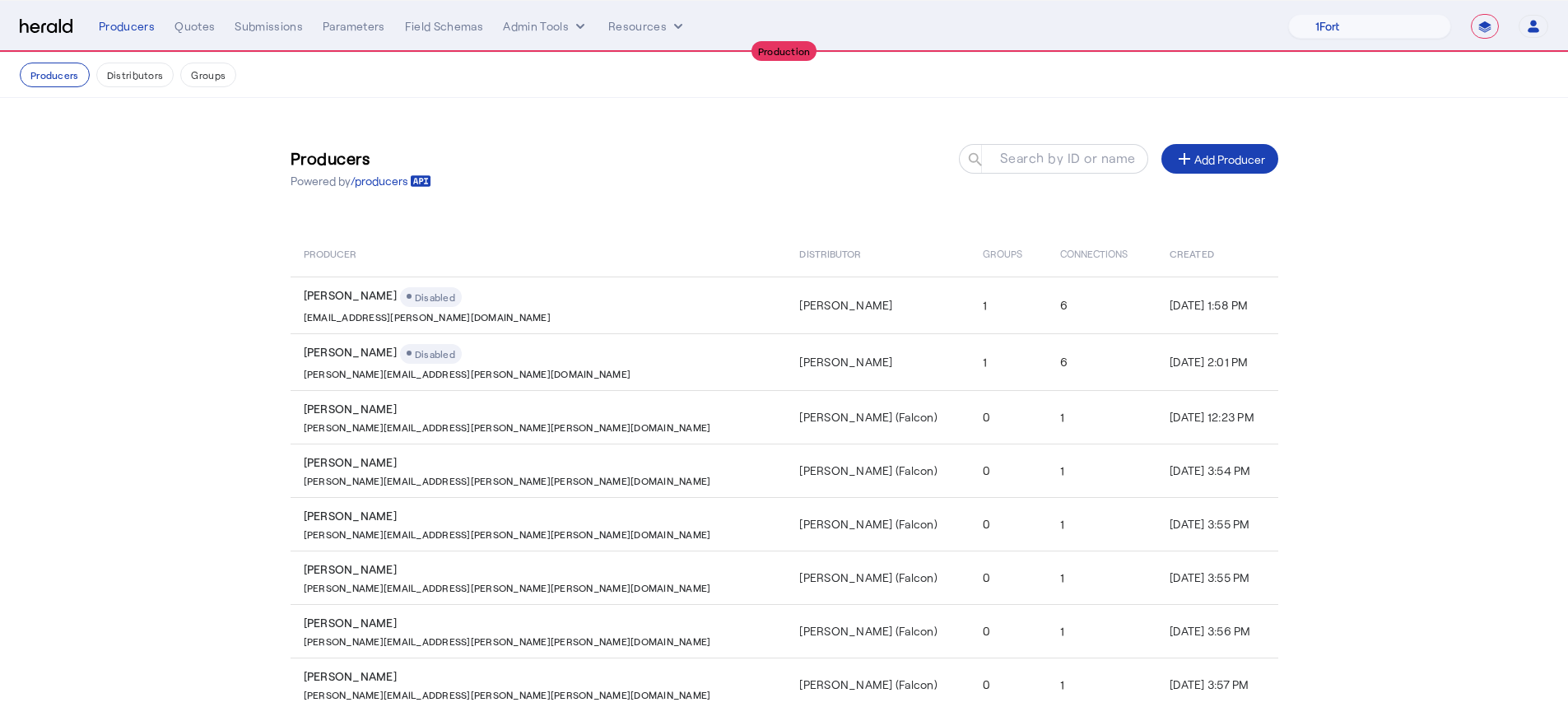
click at [172, 29] on div "Producers Quotes Submissions Parameters Field Schemas Admin Tools Resources" at bounding box center [693, 27] width 1189 height 16
click at [208, 26] on div "Quotes" at bounding box center [194, 27] width 40 height 16
